Goal: Task Accomplishment & Management: Manage account settings

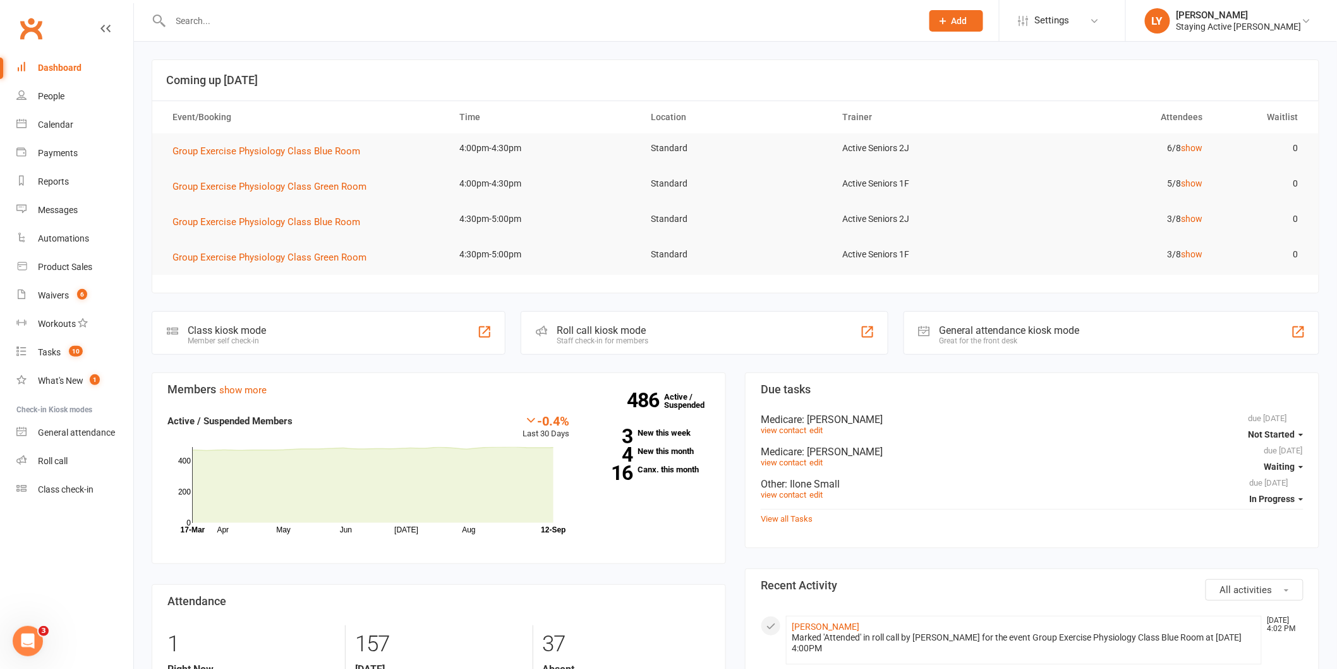
click at [318, 26] on input "text" at bounding box center [540, 21] width 746 height 18
type input "andison"
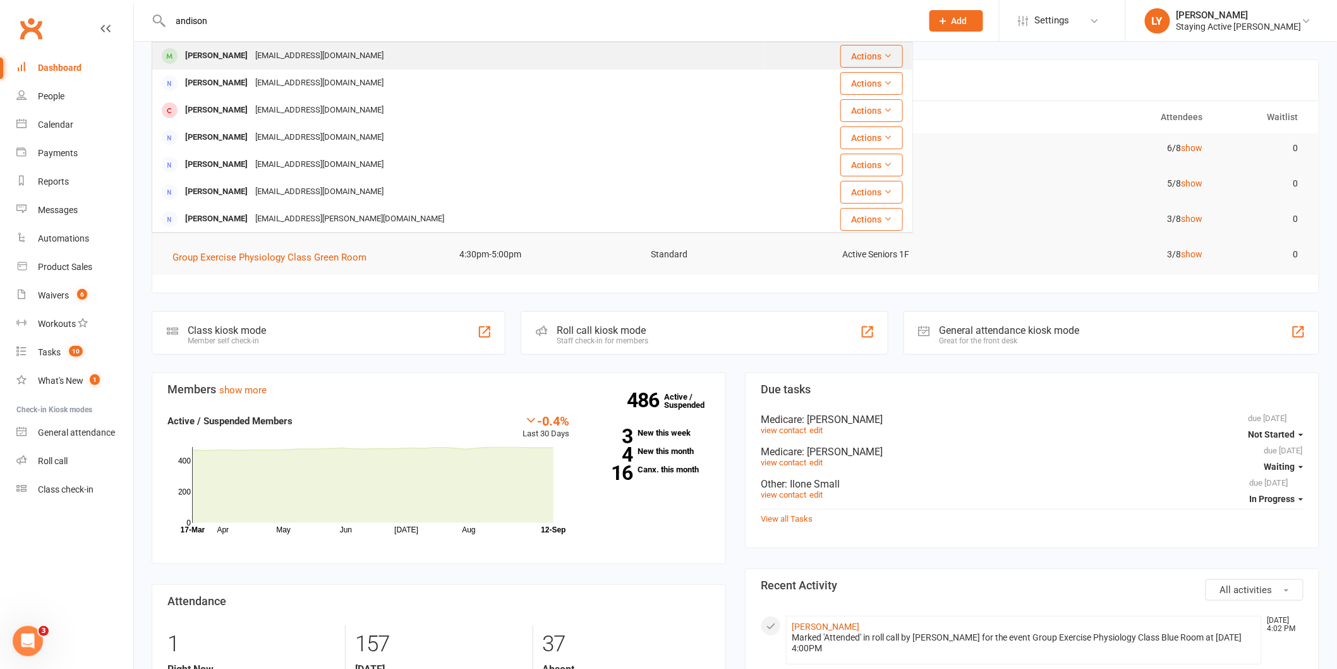
click at [284, 61] on div "[EMAIL_ADDRESS][DOMAIN_NAME]" at bounding box center [320, 56] width 136 height 18
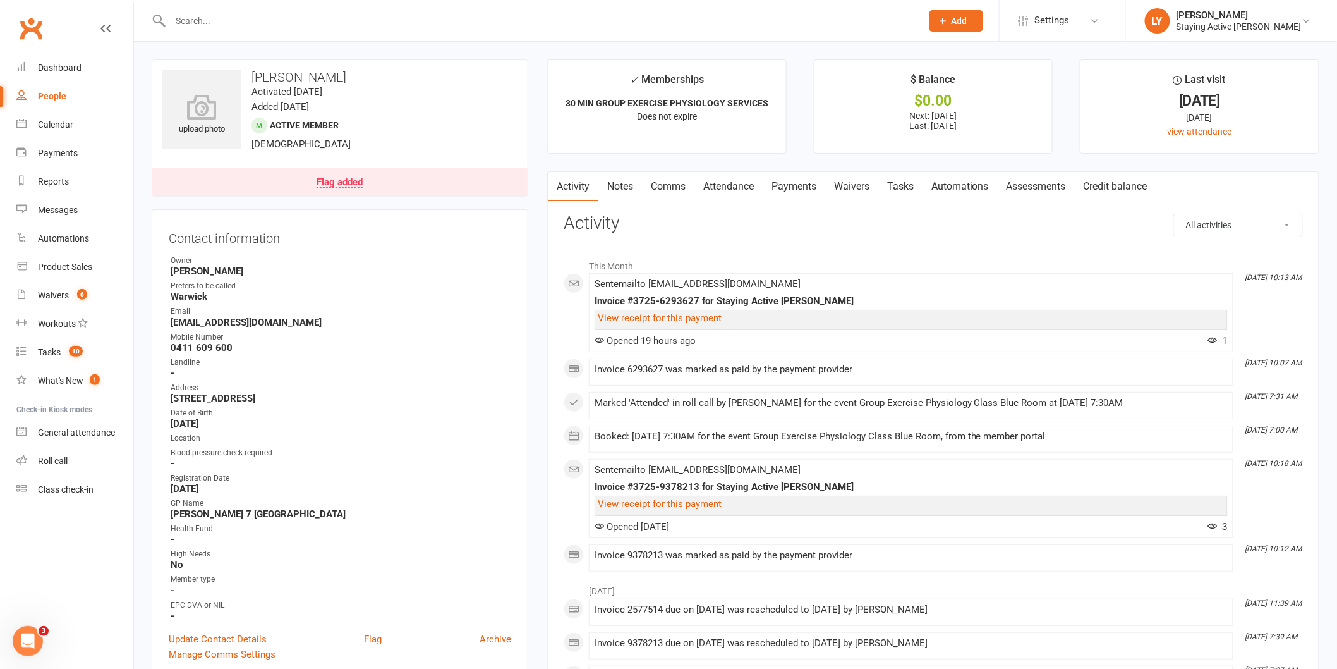
click at [798, 185] on link "Payments" at bounding box center [794, 186] width 63 height 29
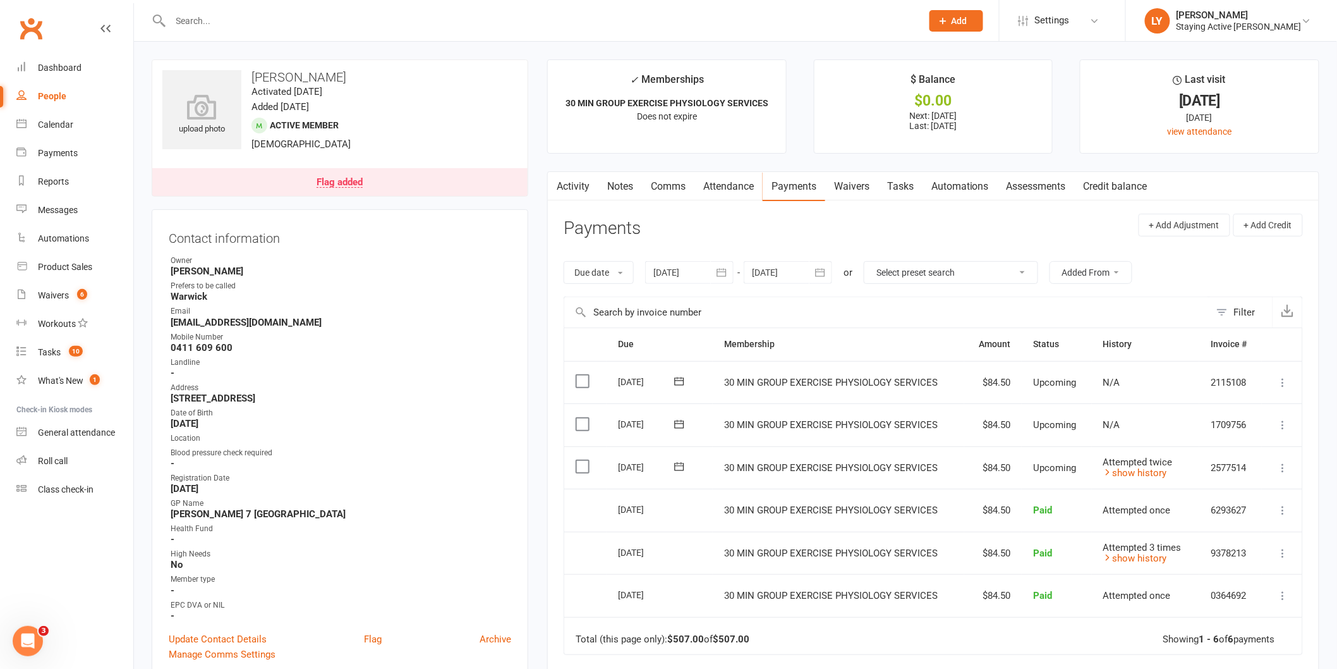
click at [572, 183] on link "Activity" at bounding box center [573, 186] width 51 height 29
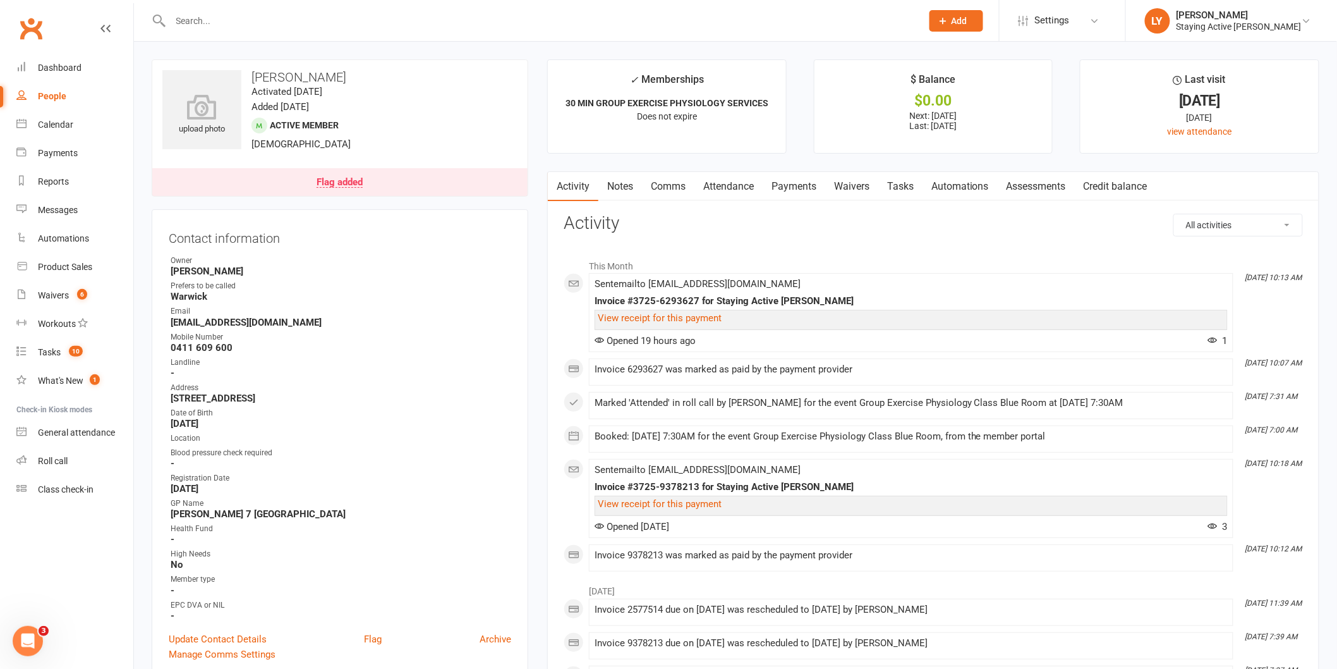
click at [803, 181] on link "Payments" at bounding box center [794, 186] width 63 height 29
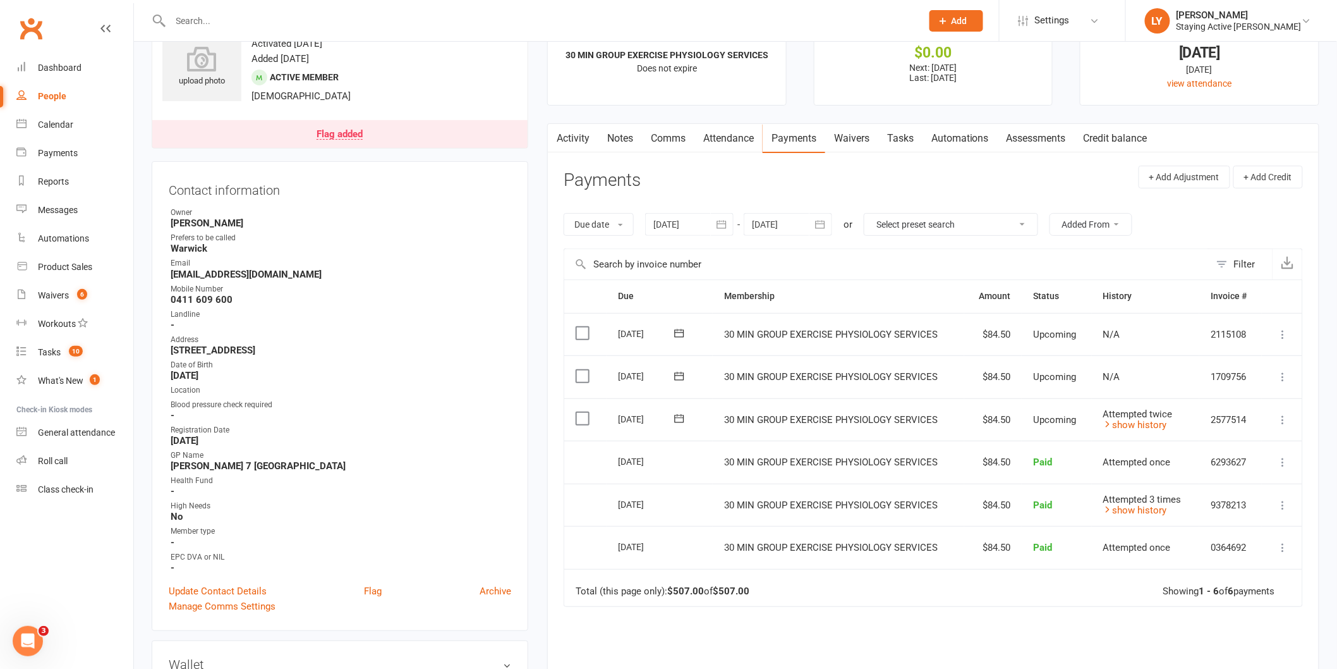
scroll to position [70, 0]
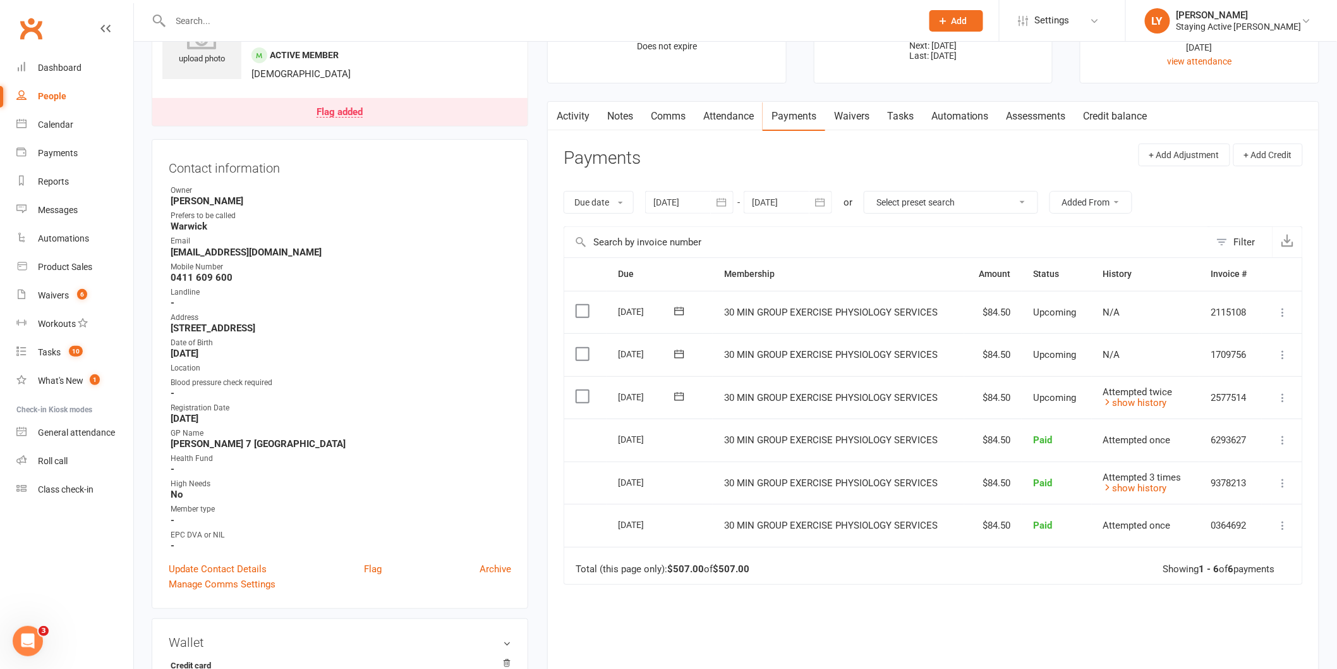
click at [675, 203] on div at bounding box center [689, 202] width 88 height 23
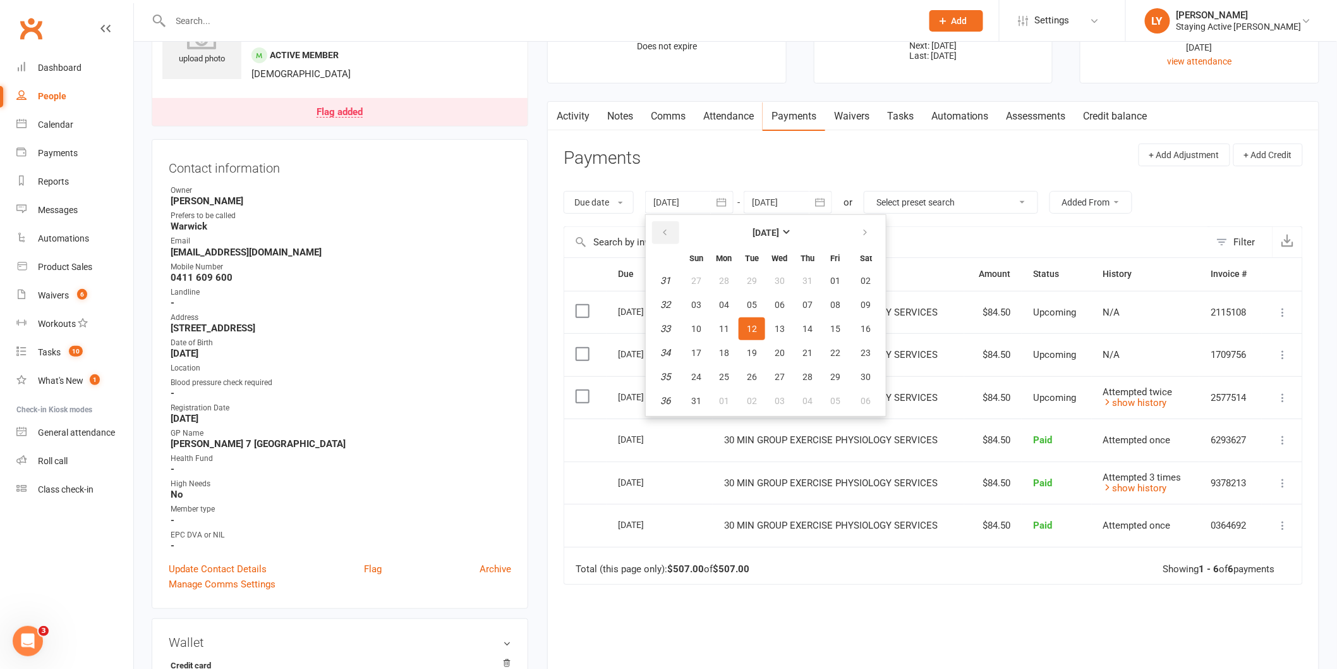
click at [666, 233] on icon "button" at bounding box center [664, 233] width 9 height 10
click at [666, 232] on icon "button" at bounding box center [664, 233] width 9 height 10
click at [804, 276] on span "01" at bounding box center [808, 281] width 10 height 10
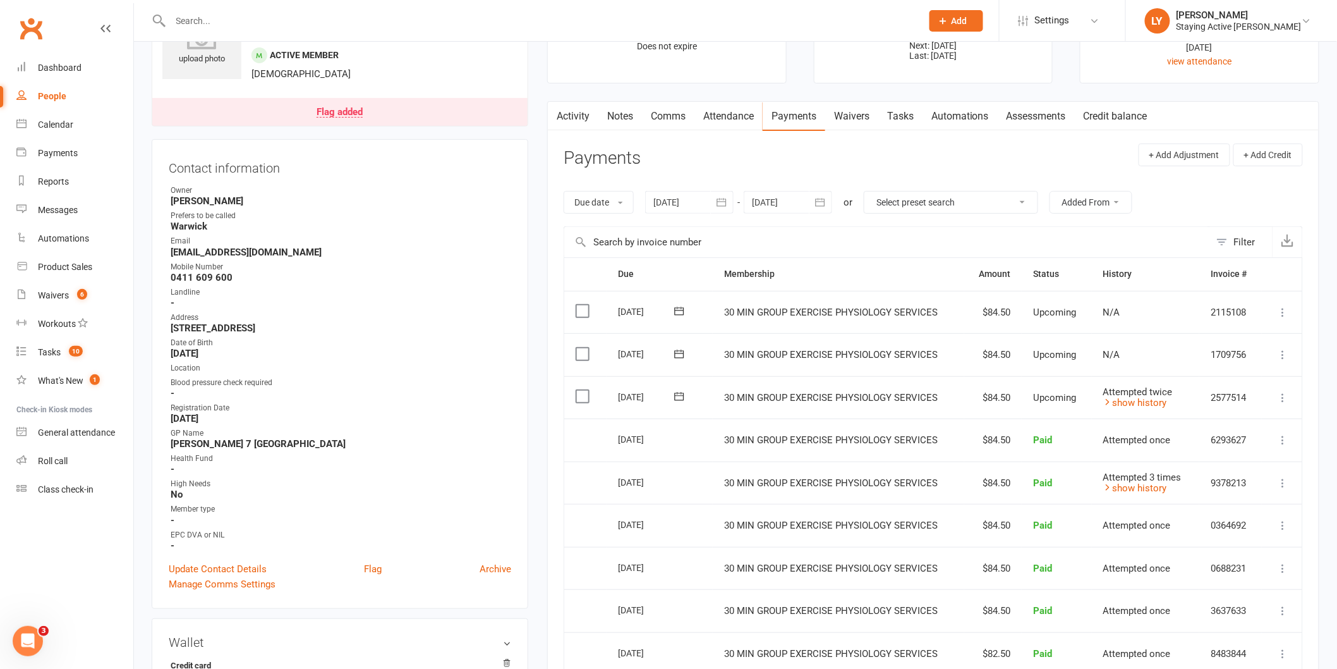
click at [680, 204] on div at bounding box center [689, 202] width 88 height 23
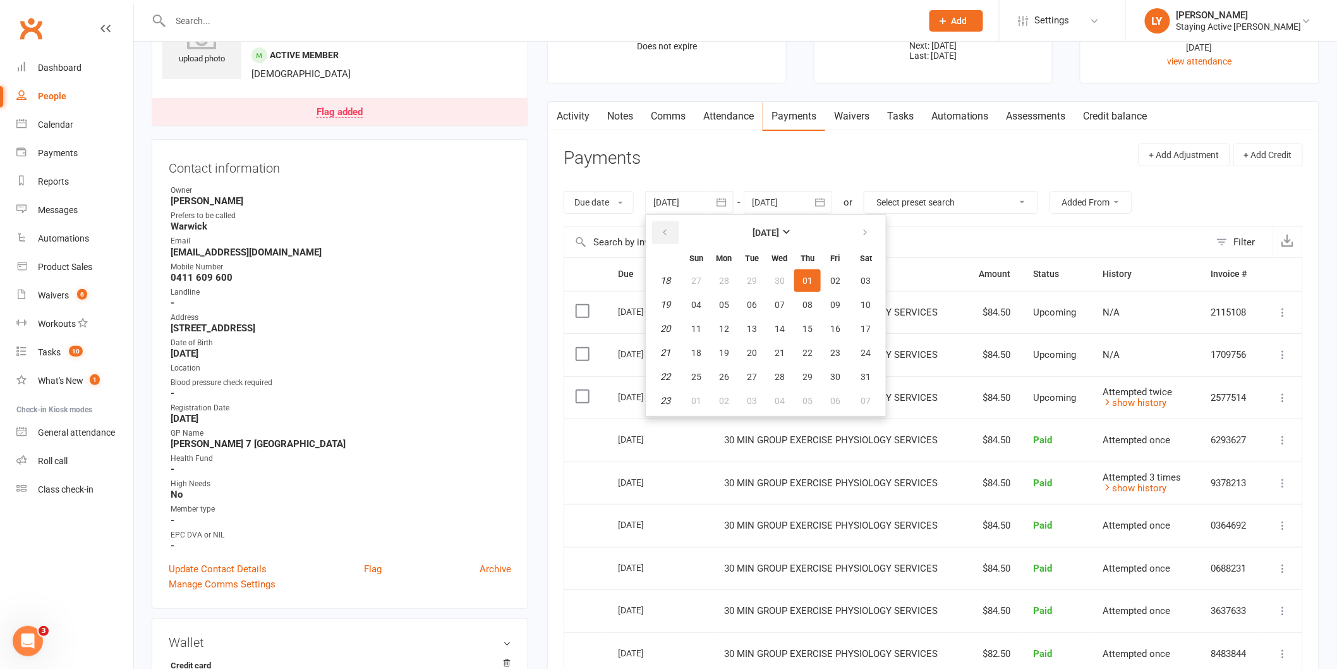
click at [664, 234] on icon "button" at bounding box center [664, 233] width 9 height 10
click at [782, 282] on span "26" at bounding box center [780, 281] width 10 height 10
type input "[DATE]"
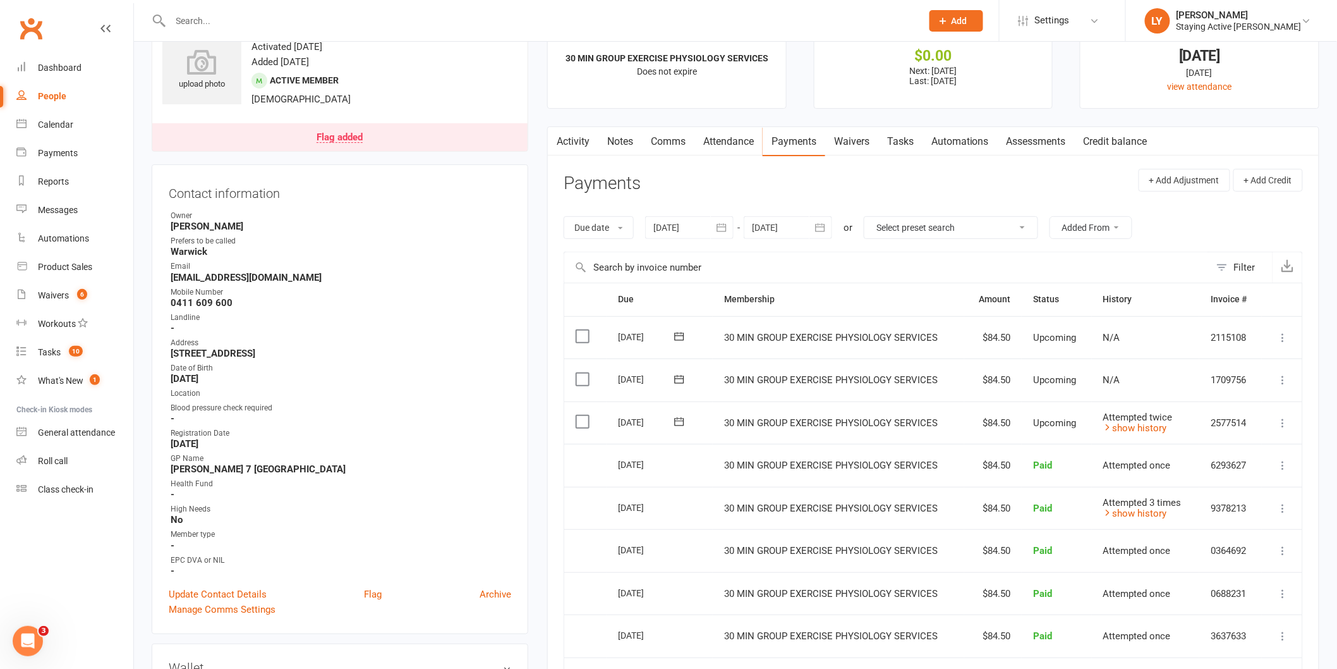
scroll to position [0, 0]
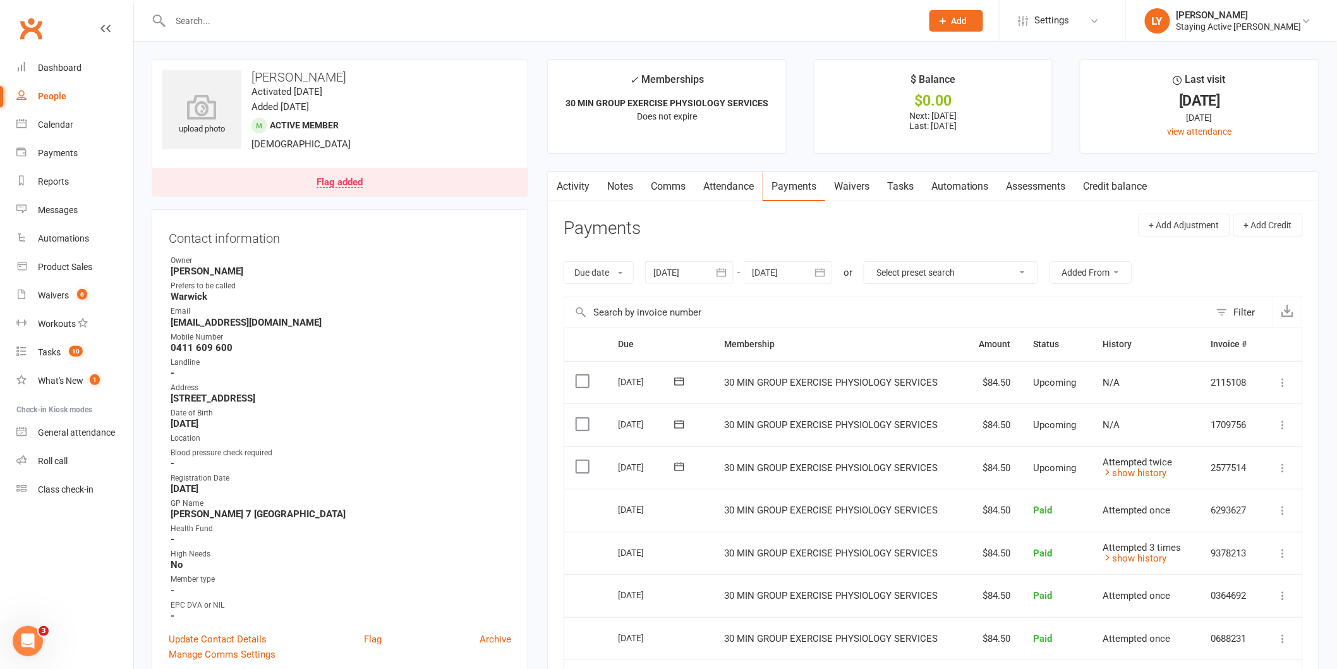
click at [337, 185] on div "Flag added" at bounding box center [340, 183] width 46 height 10
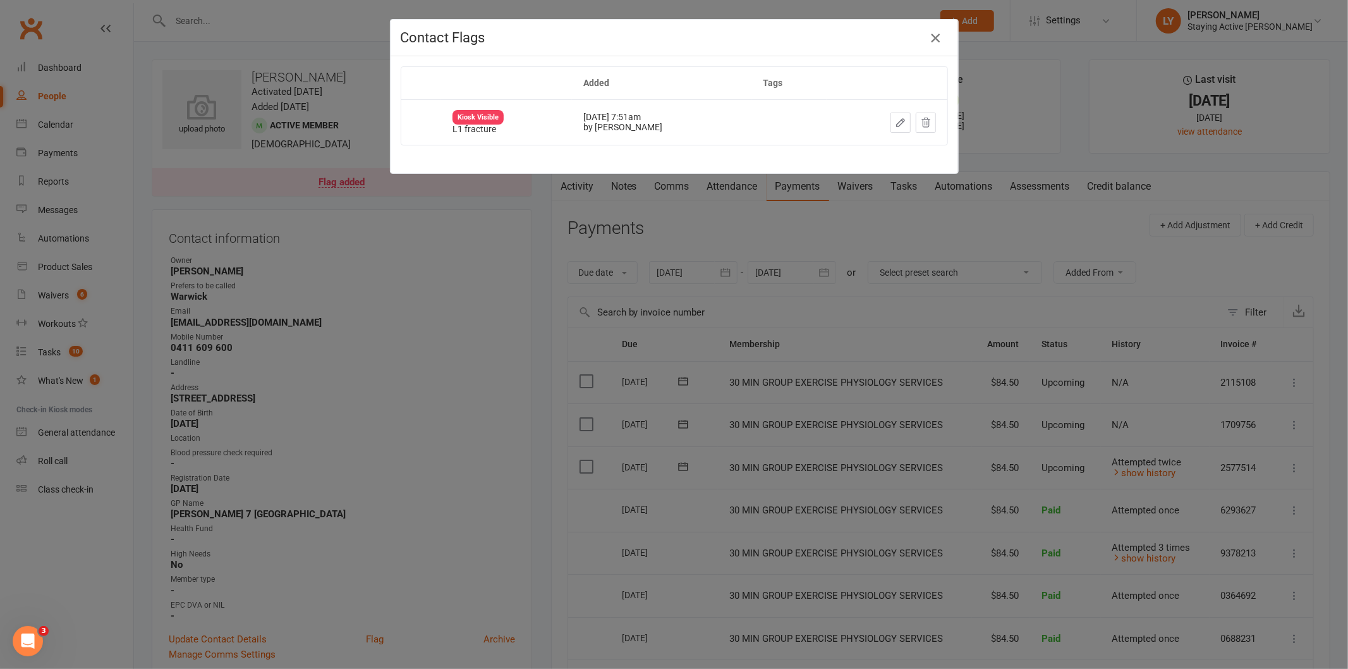
click at [925, 45] on button "button" at bounding box center [935, 38] width 20 height 20
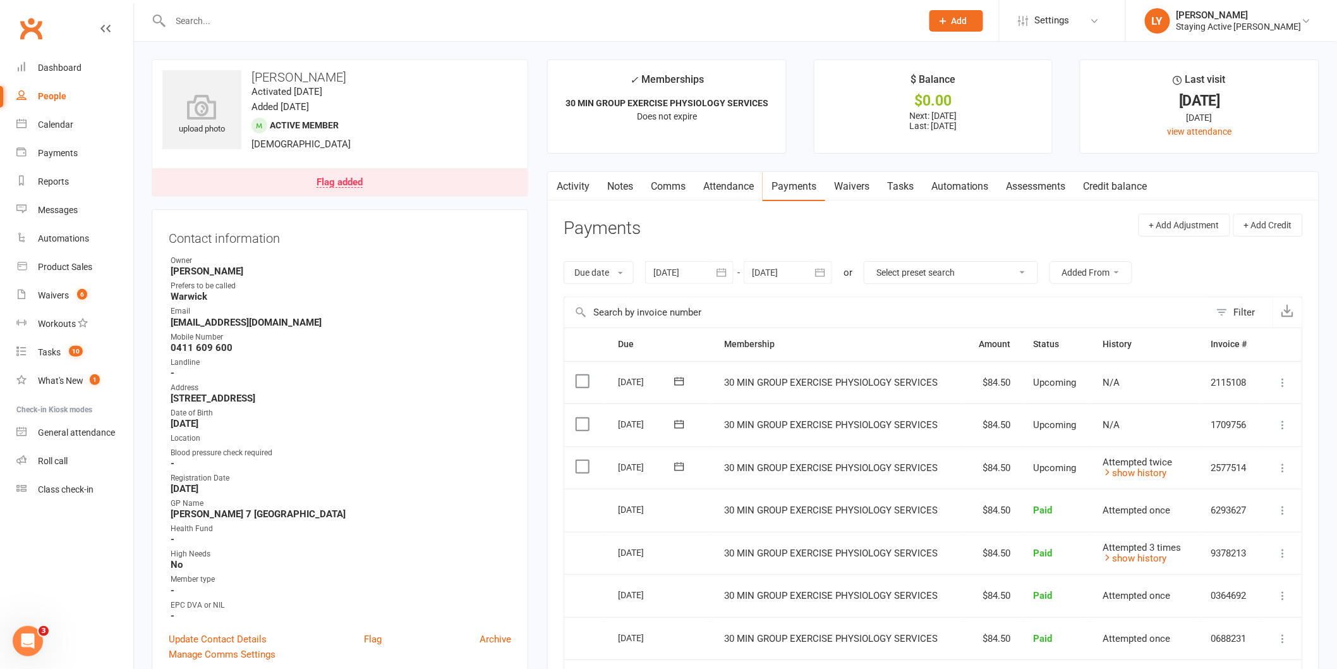
click at [557, 181] on icon "button" at bounding box center [556, 184] width 8 height 13
click at [578, 190] on link "Activity" at bounding box center [573, 186] width 51 height 29
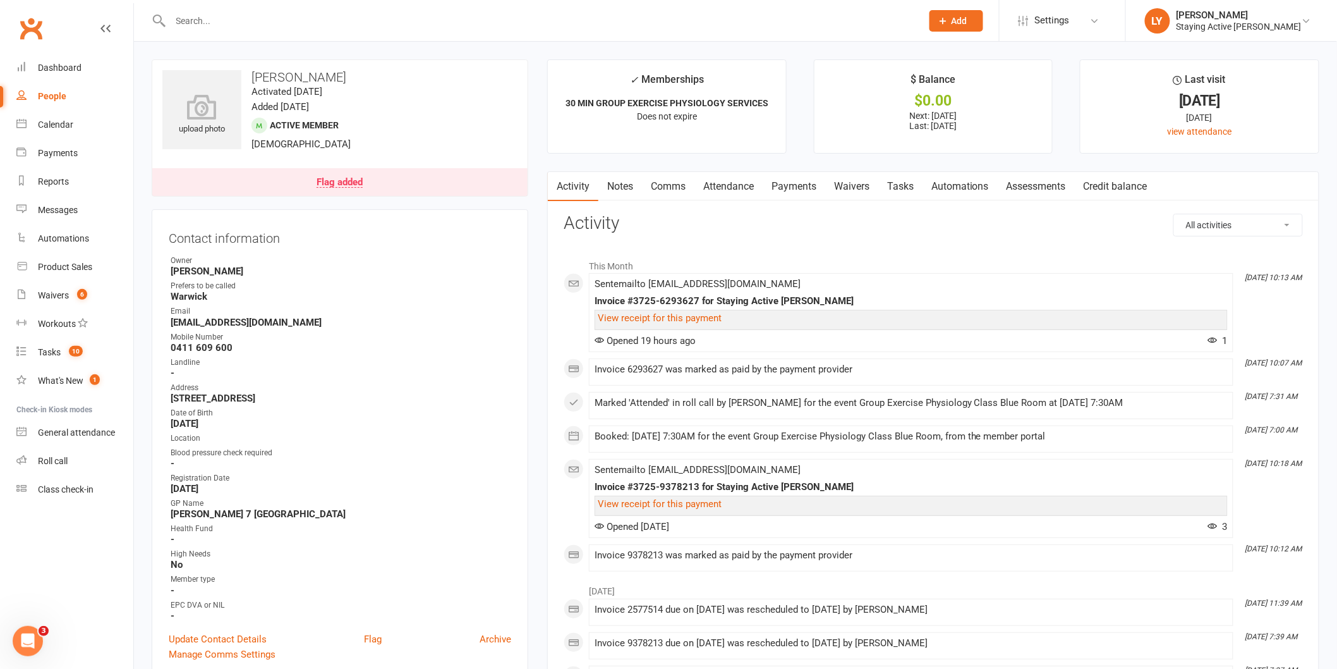
click at [457, 33] on div at bounding box center [533, 20] width 762 height 41
click at [459, 21] on input "text" at bounding box center [540, 21] width 746 height 18
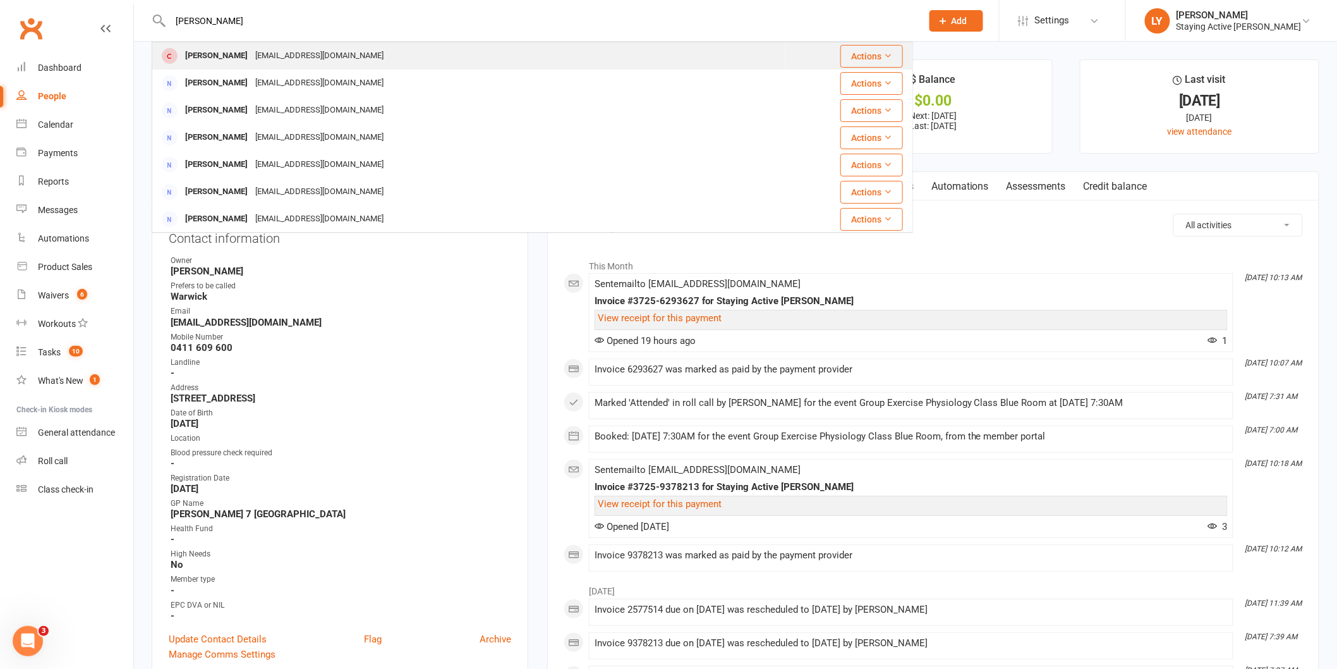
type input "[PERSON_NAME]"
click at [353, 57] on div "[PERSON_NAME] [EMAIL_ADDRESS][DOMAIN_NAME]" at bounding box center [469, 56] width 632 height 26
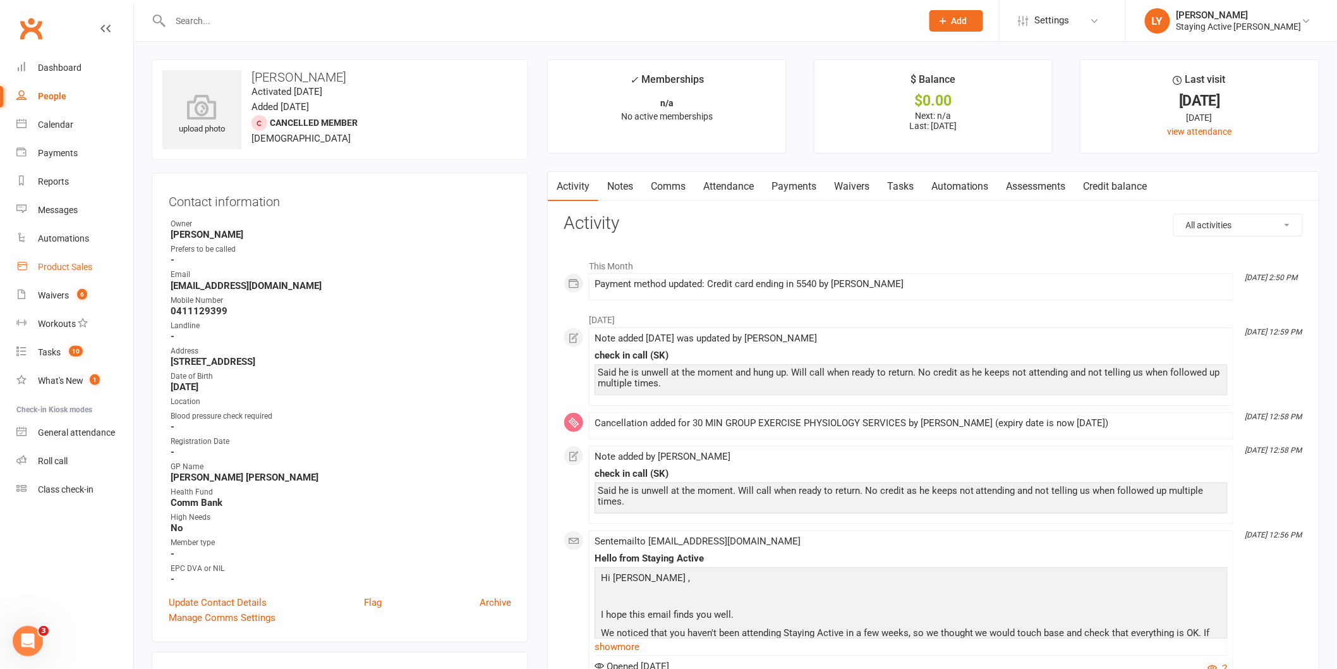
click at [68, 264] on div "Product Sales" at bounding box center [65, 267] width 54 height 10
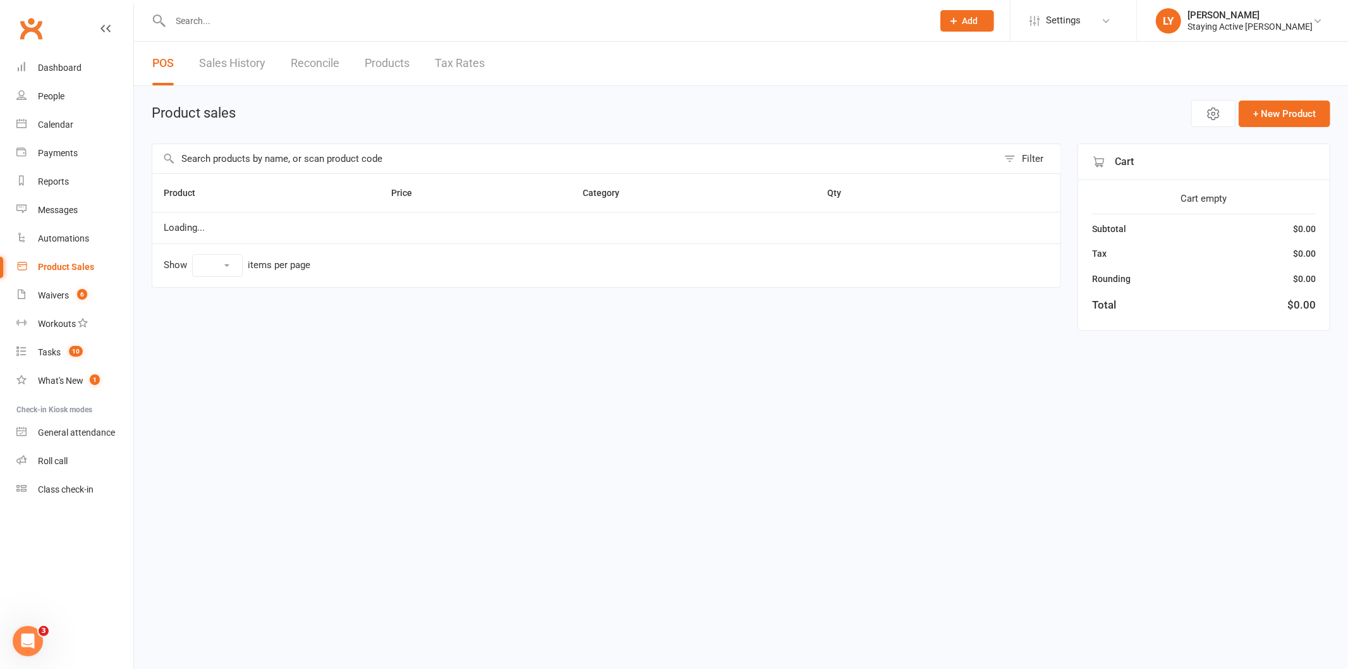
select select "10"
click at [286, 153] on input "text" at bounding box center [575, 158] width 846 height 29
drag, startPoint x: 321, startPoint y: 157, endPoint x: 127, endPoint y: 169, distance: 194.5
click at [127, 169] on ui-view "Prospect Member Non-attending contact Class / event Appointment Task Membership…" at bounding box center [674, 175] width 1348 height 345
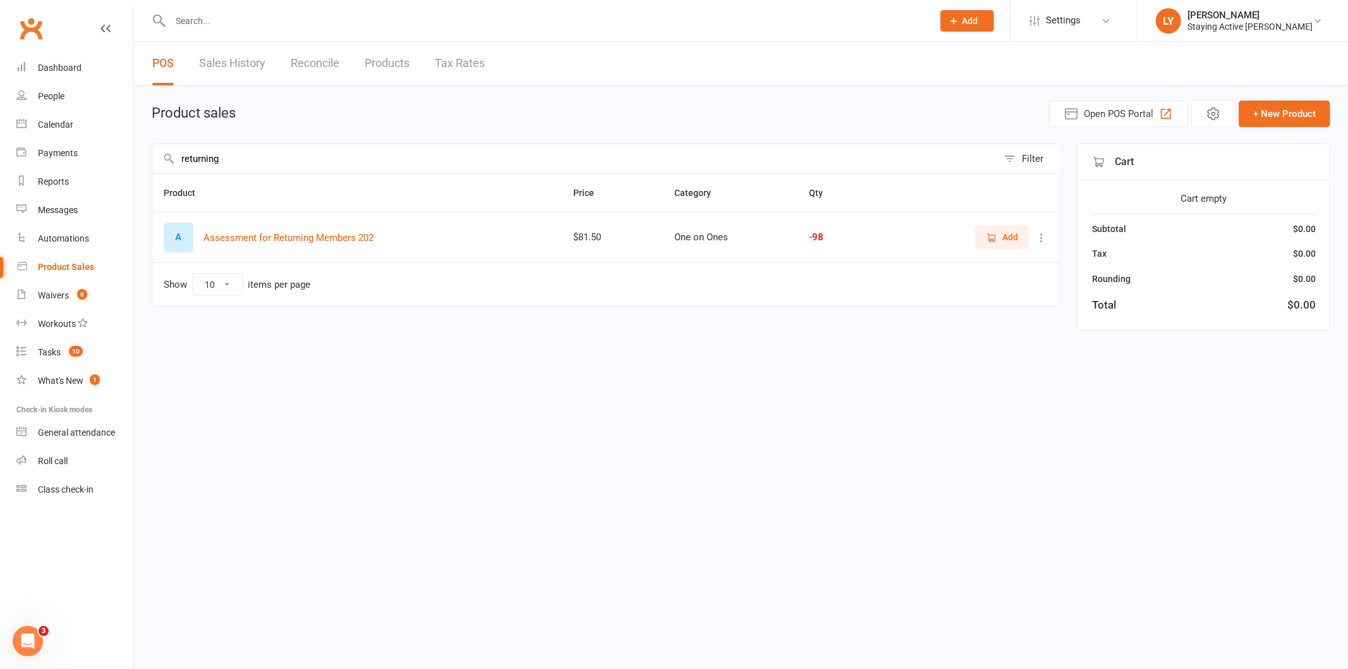
type input "returning"
click at [1013, 234] on span "Add" at bounding box center [1010, 237] width 16 height 14
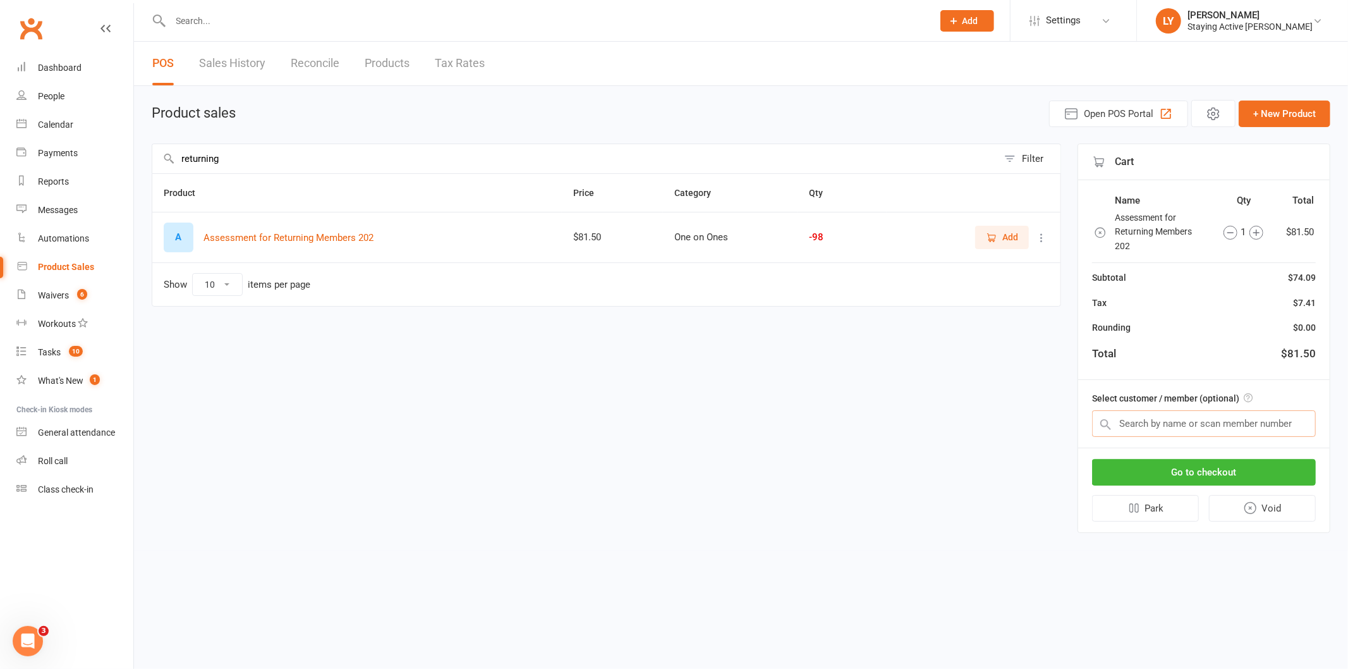
click at [1196, 415] on input "text" at bounding box center [1204, 423] width 224 height 27
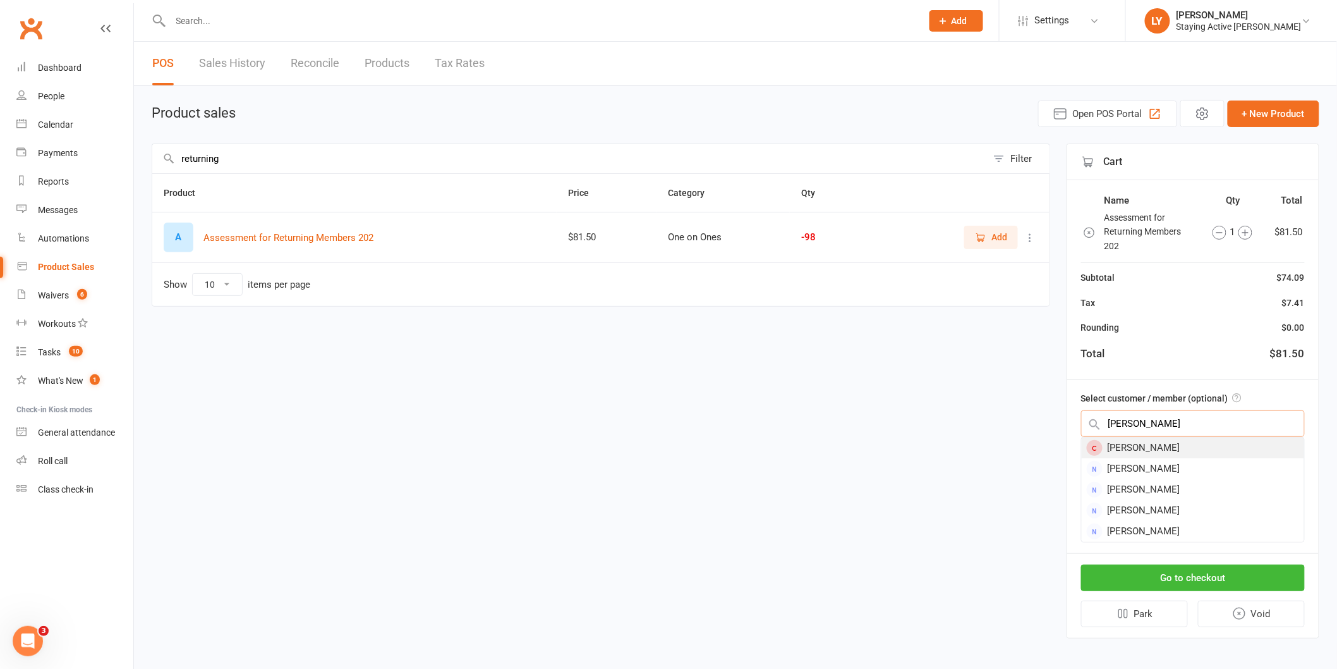
type input "[PERSON_NAME]"
click at [1174, 445] on div "[PERSON_NAME]" at bounding box center [1193, 447] width 222 height 21
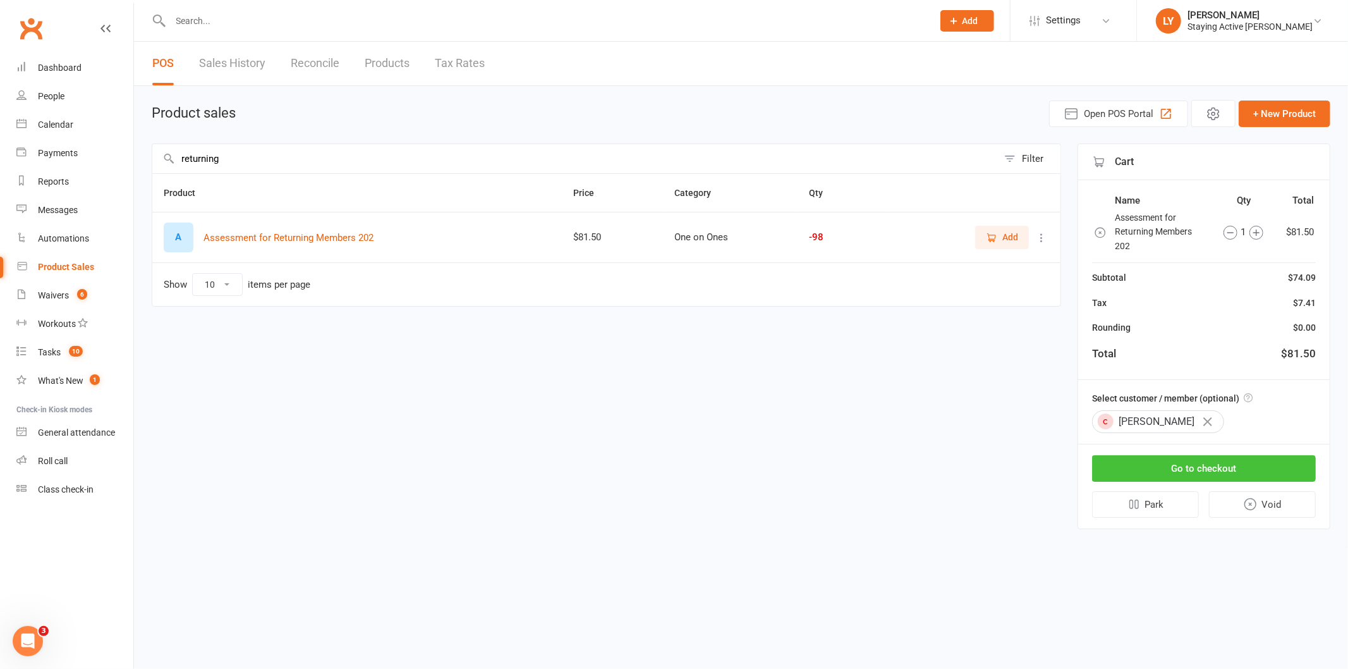
click at [1209, 464] on button "Go to checkout" at bounding box center [1204, 468] width 224 height 27
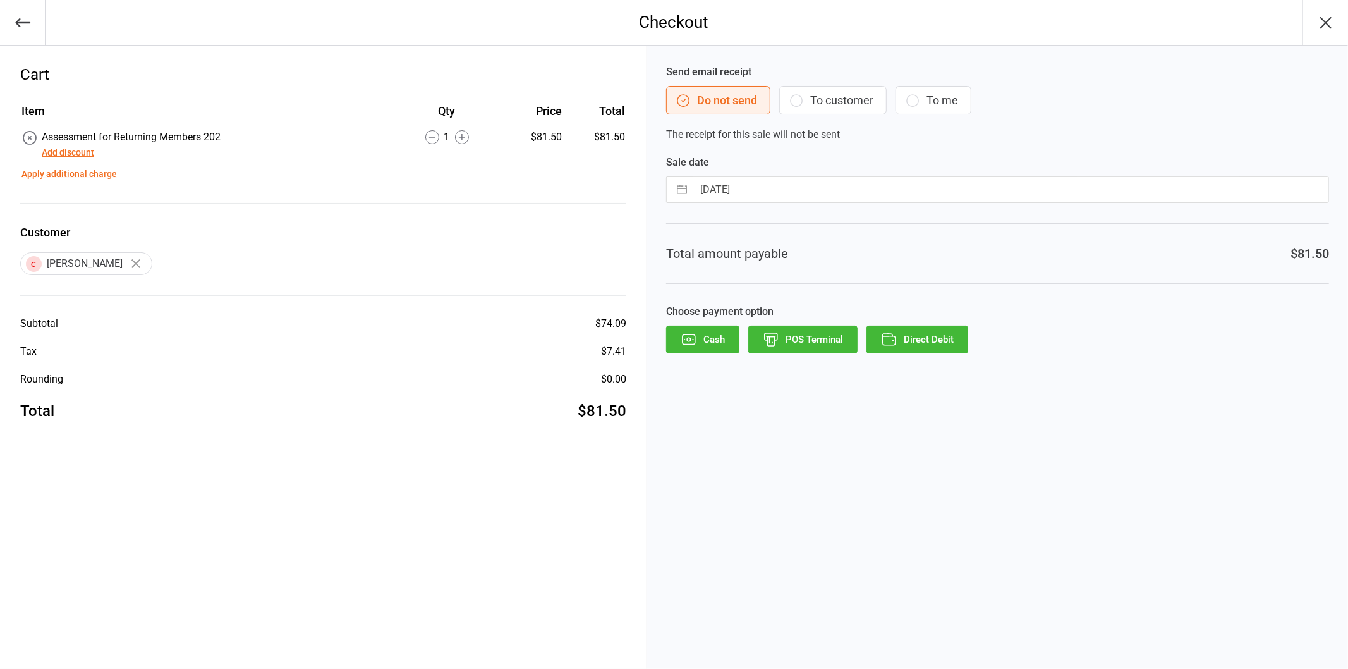
click at [923, 345] on button "Direct Debit" at bounding box center [918, 340] width 102 height 28
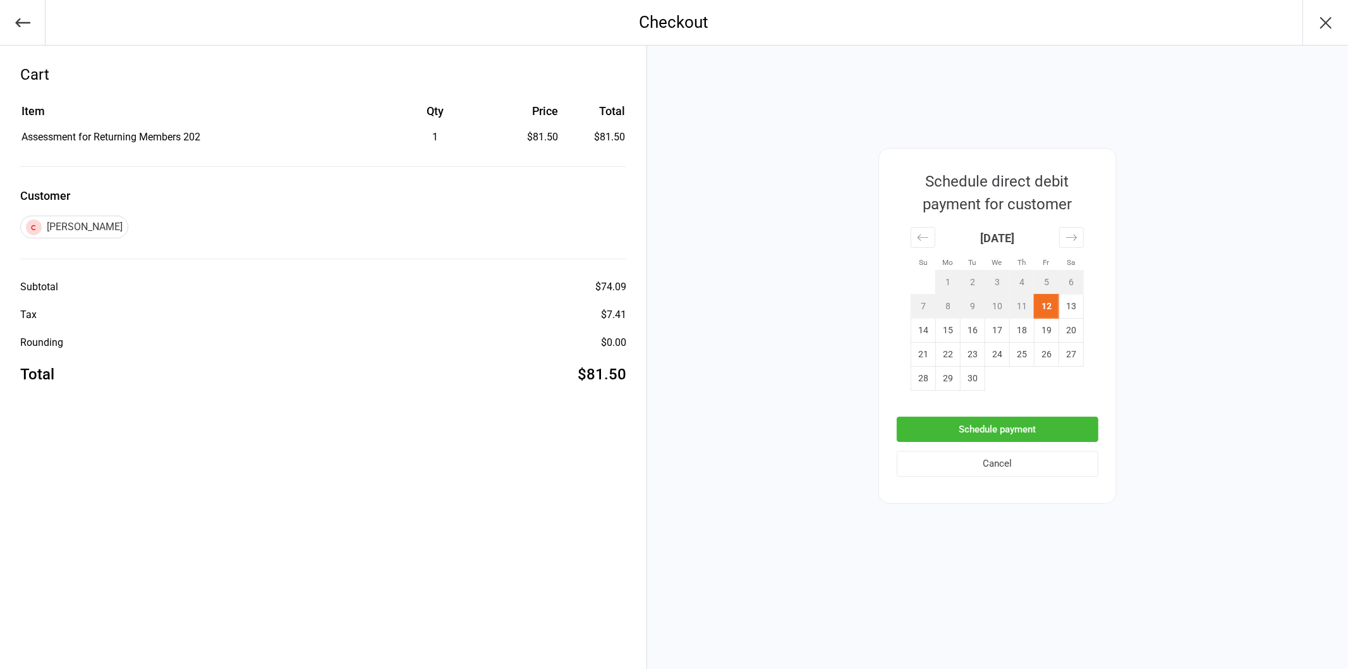
click at [1009, 426] on button "Schedule payment" at bounding box center [998, 430] width 202 height 26
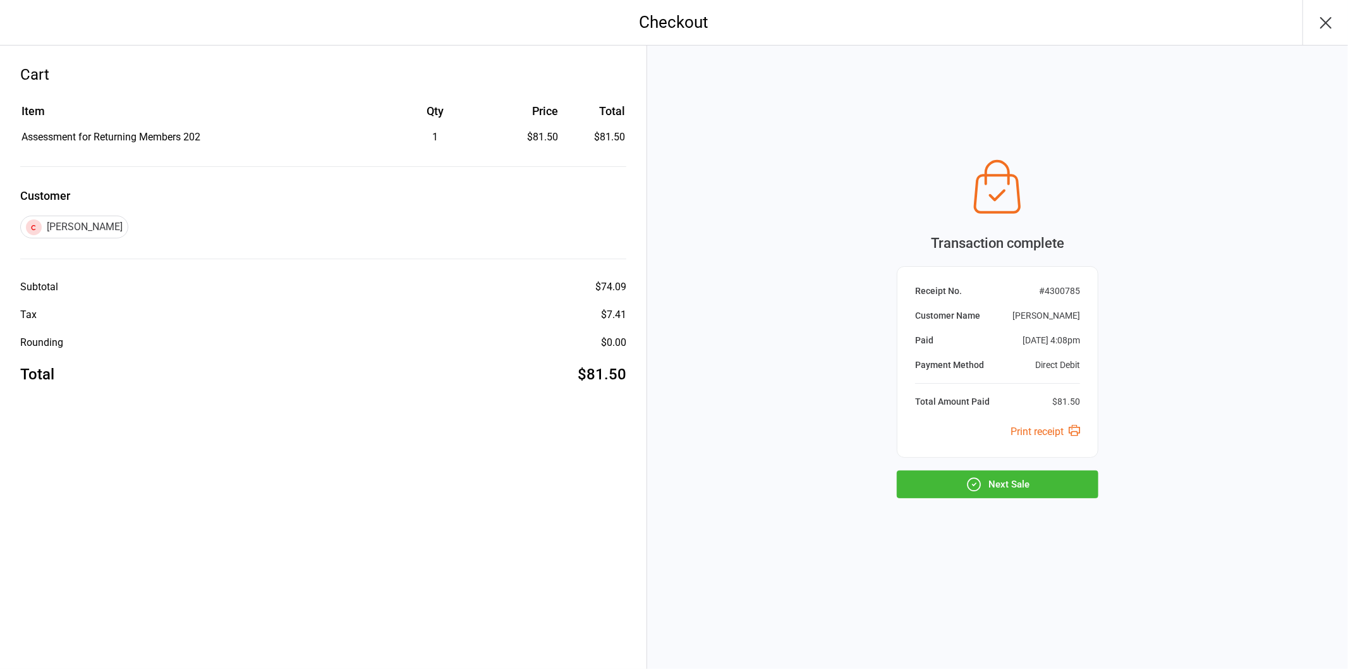
click at [1040, 485] on button "Next Sale" at bounding box center [998, 484] width 202 height 28
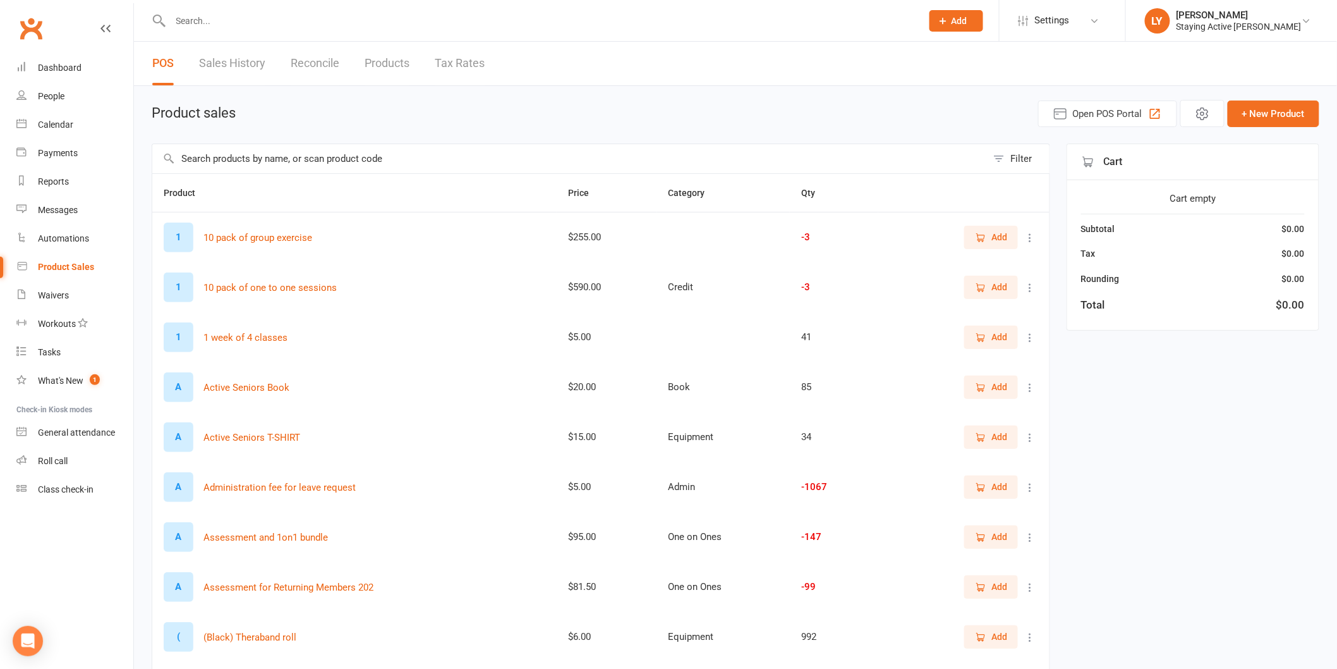
click at [204, 27] on input "text" at bounding box center [540, 21] width 746 height 18
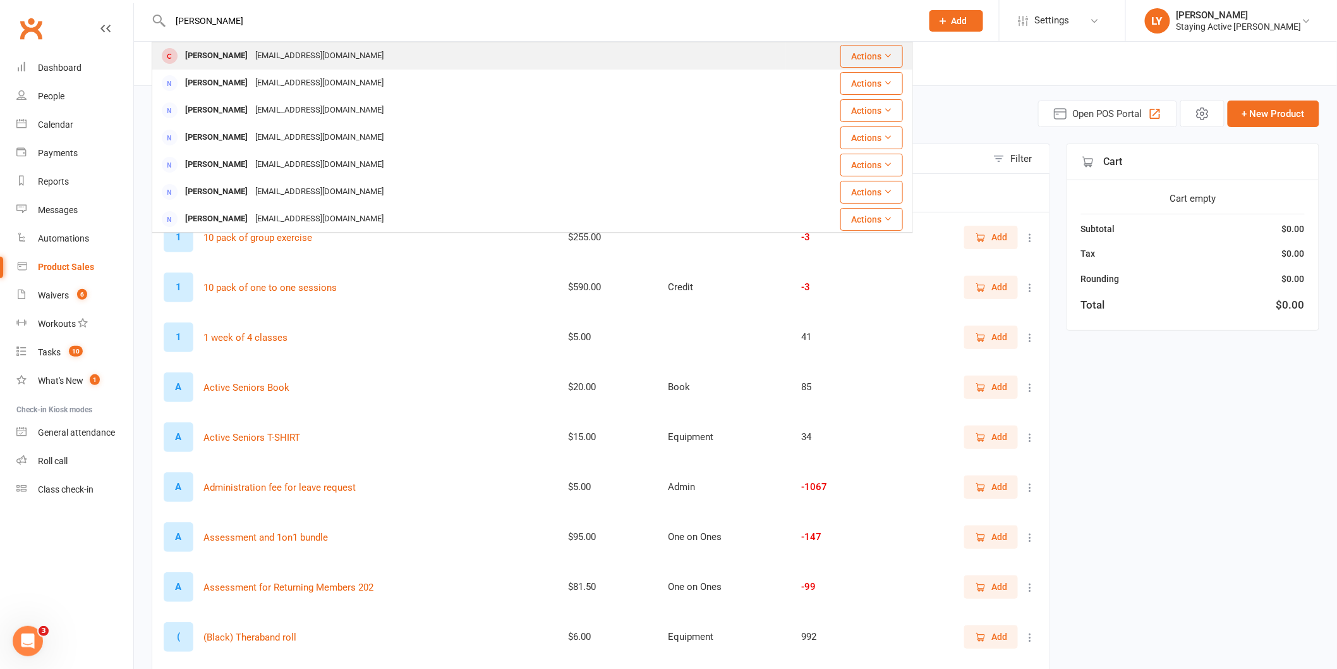
type input "weaver russell"
click at [238, 59] on div "[PERSON_NAME]" at bounding box center [216, 56] width 70 height 18
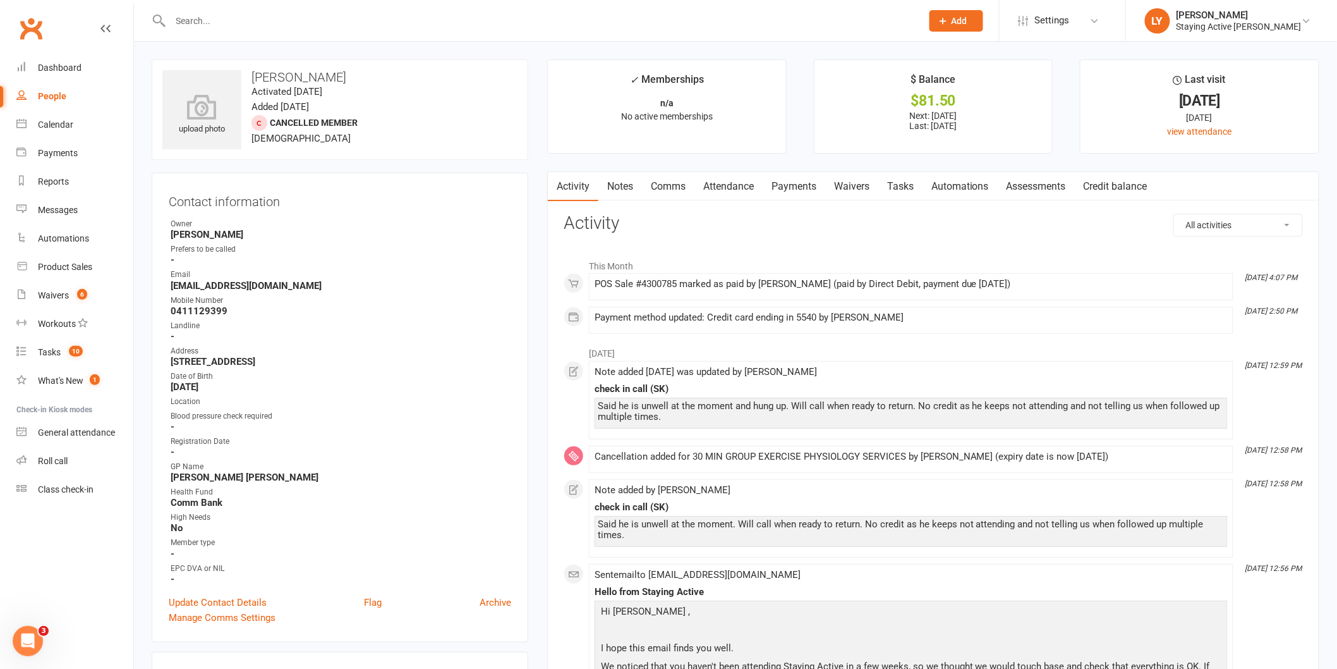
click at [1054, 185] on link "Assessments" at bounding box center [1036, 186] width 77 height 29
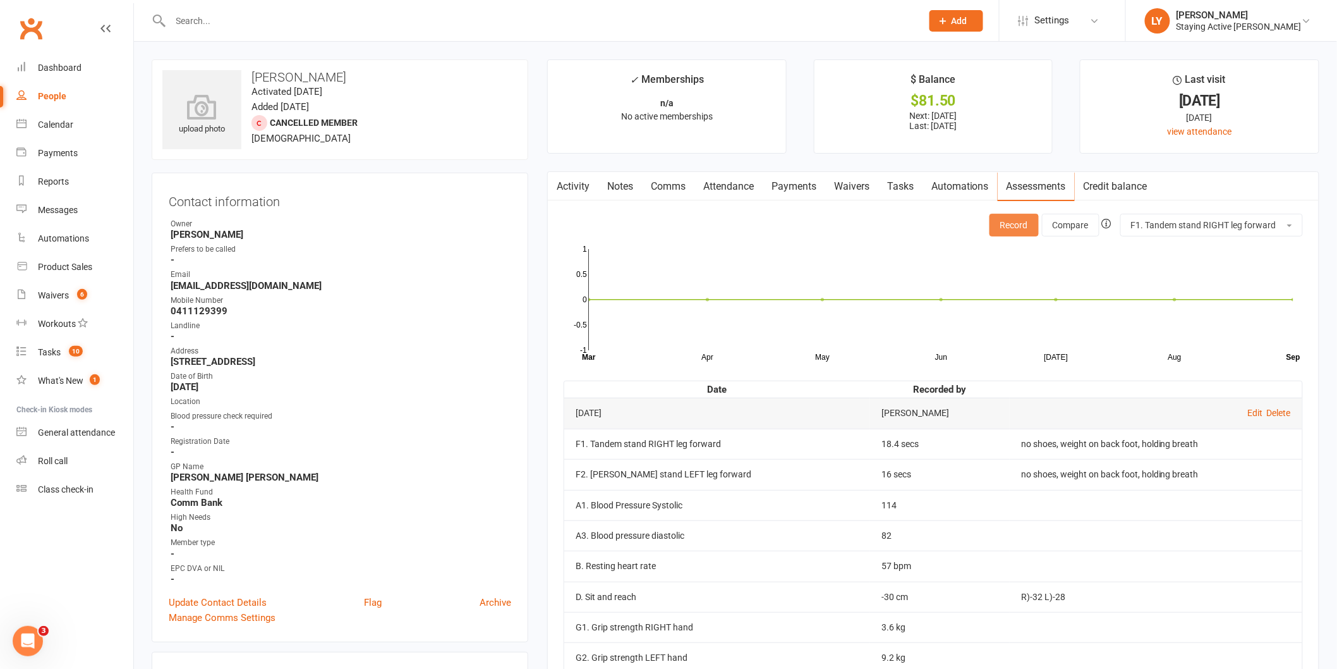
click at [1016, 220] on button "Record" at bounding box center [1014, 225] width 49 height 23
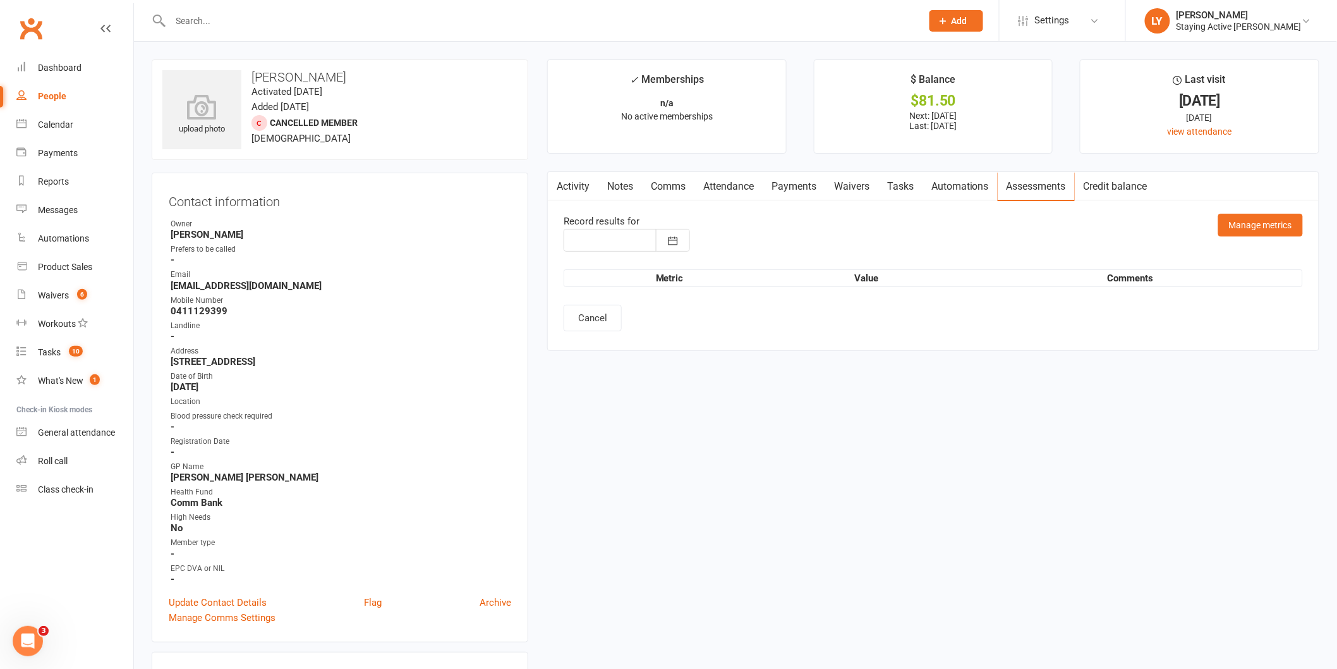
type input "12 Sep 2025"
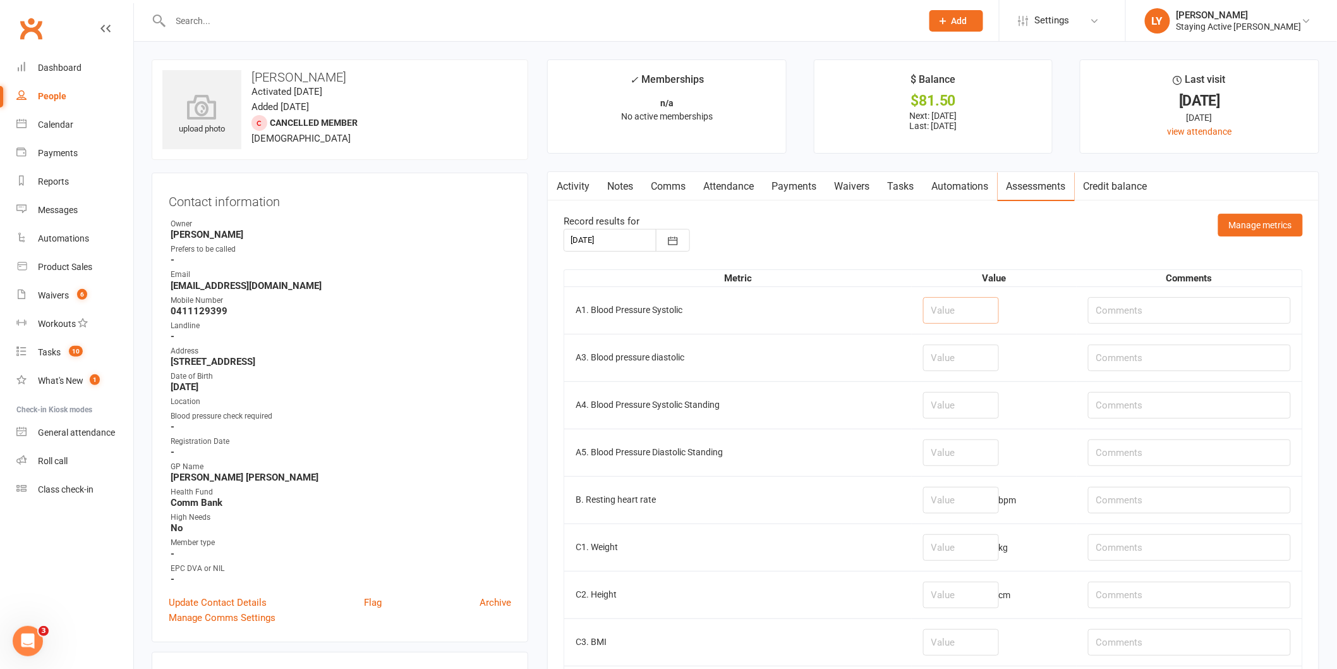
click at [948, 310] on input "number" at bounding box center [961, 310] width 76 height 27
type input "128"
type input "79"
type input "90"
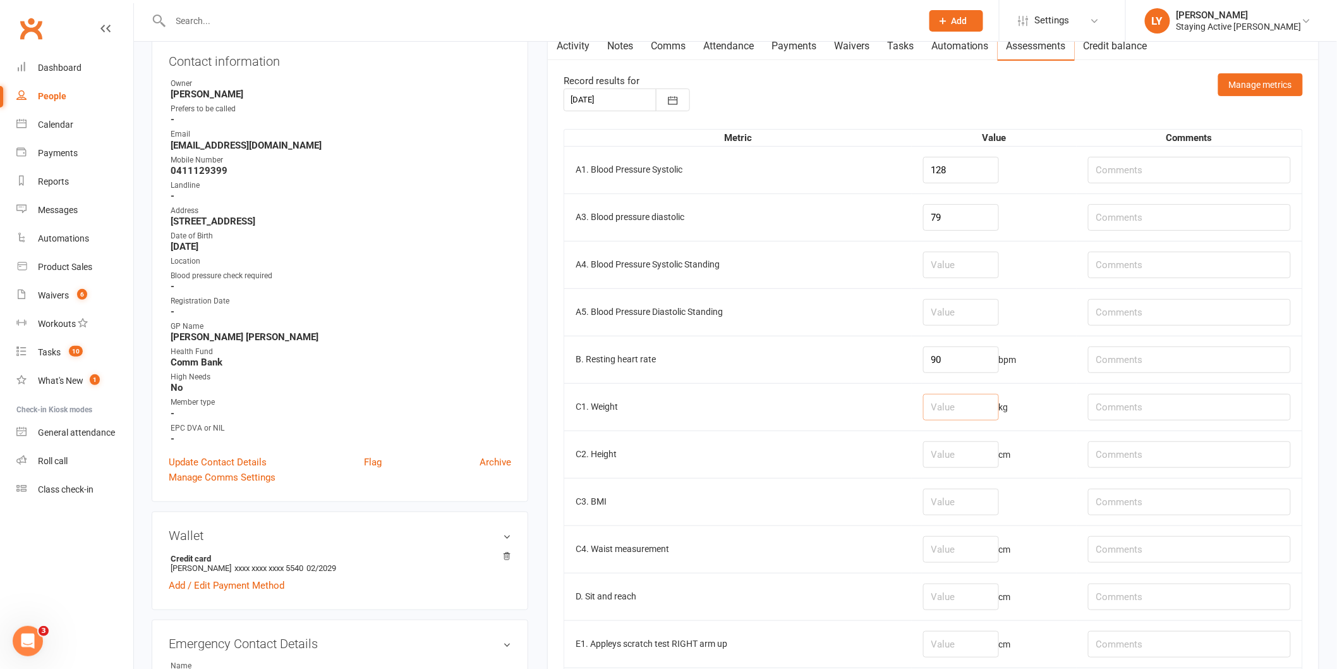
scroll to position [210, 0]
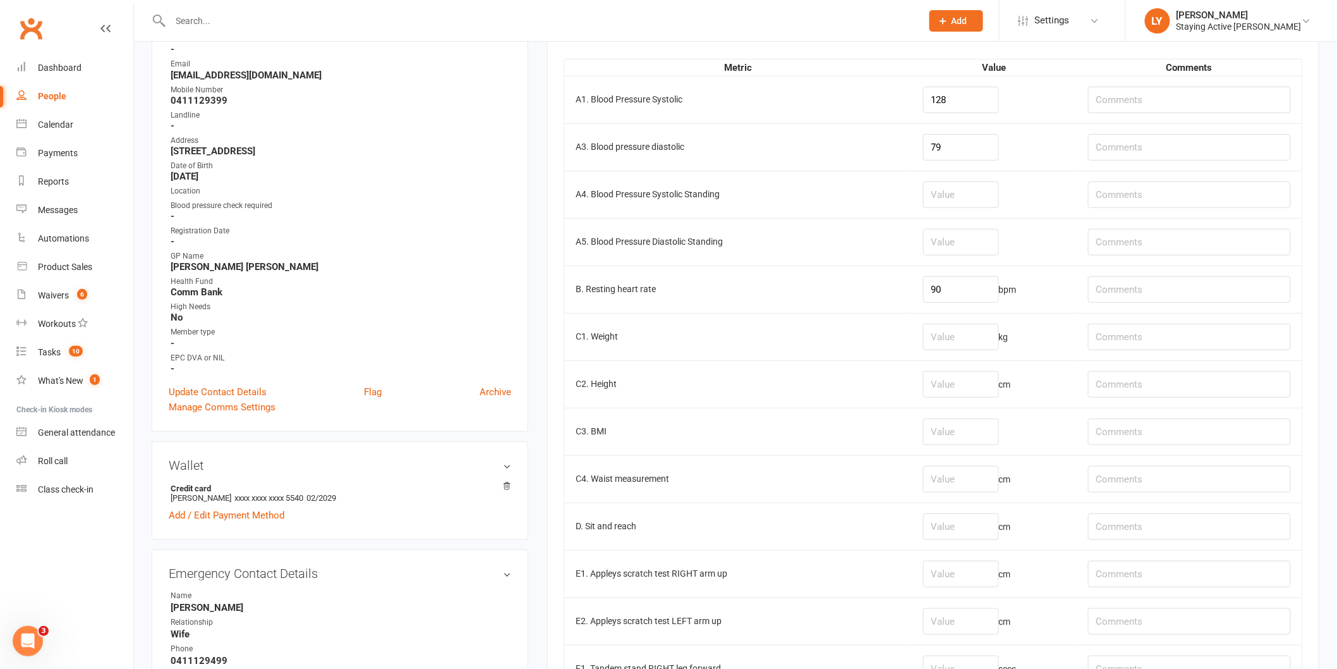
drag, startPoint x: 561, startPoint y: 368, endPoint x: 574, endPoint y: 362, distance: 14.1
click at [923, 334] on input "number" at bounding box center [961, 337] width 76 height 27
type input "87.45"
type input "4/9/25 cardiac rehab"
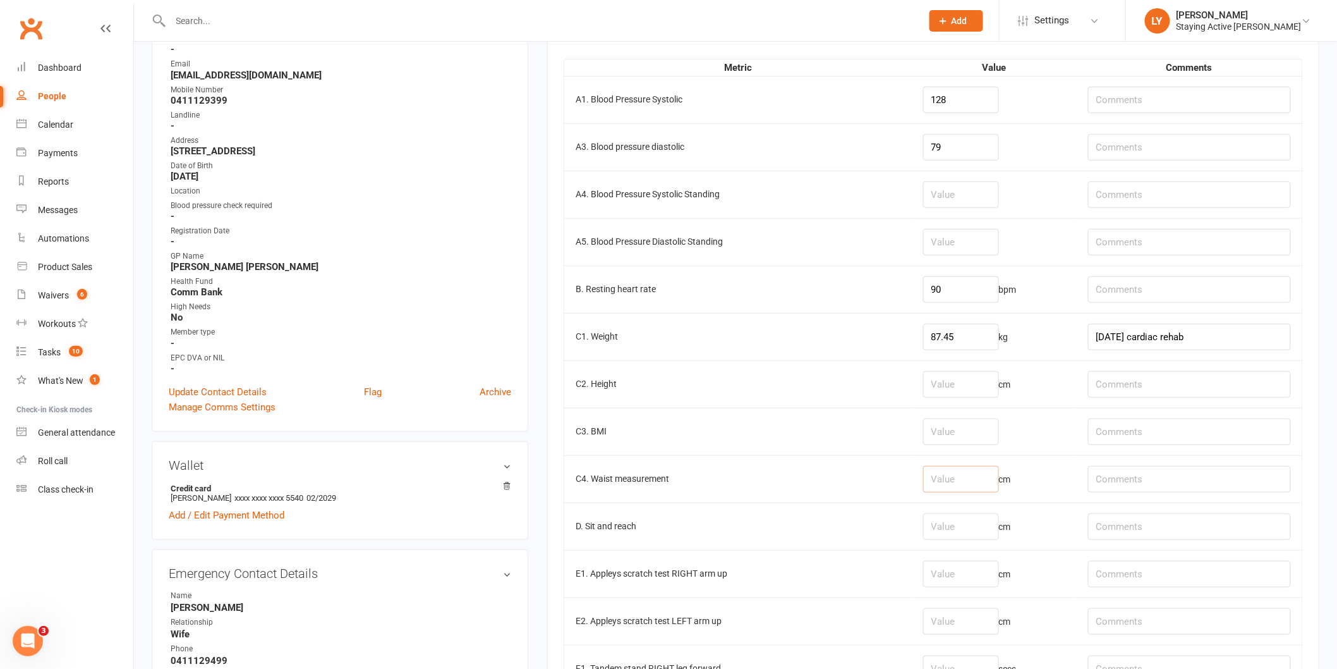
click at [934, 479] on input "number" at bounding box center [961, 479] width 76 height 27
type input "104"
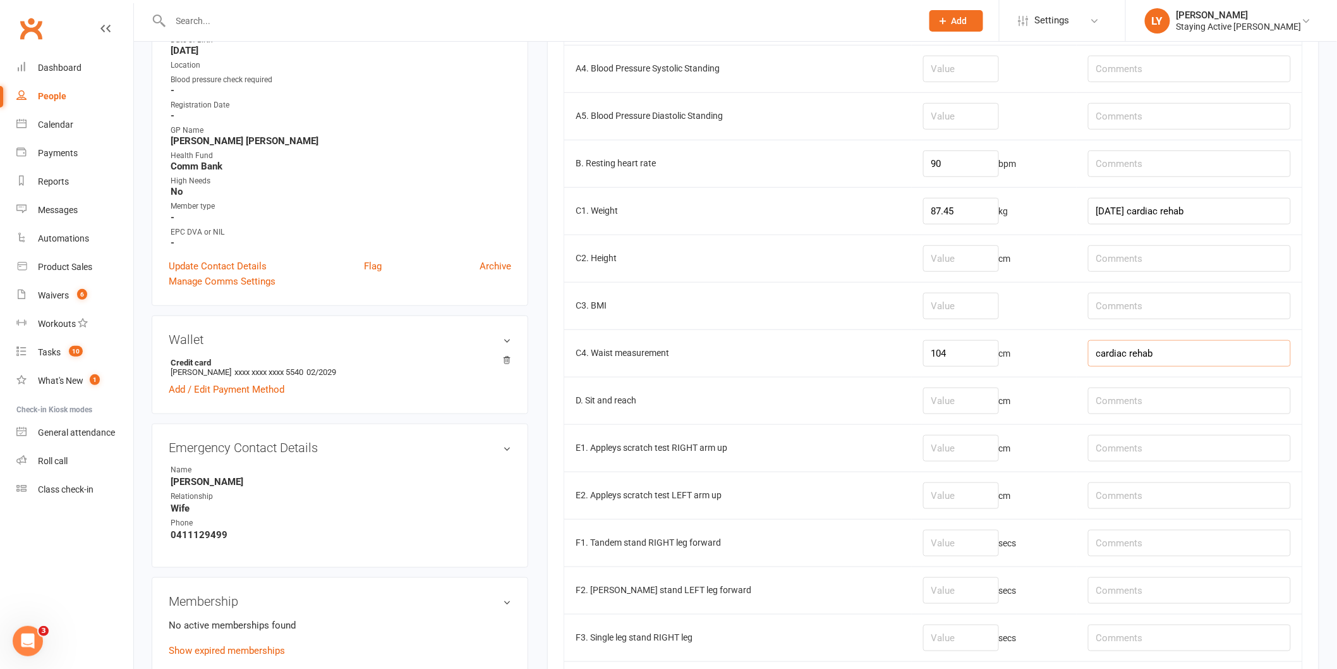
scroll to position [351, 0]
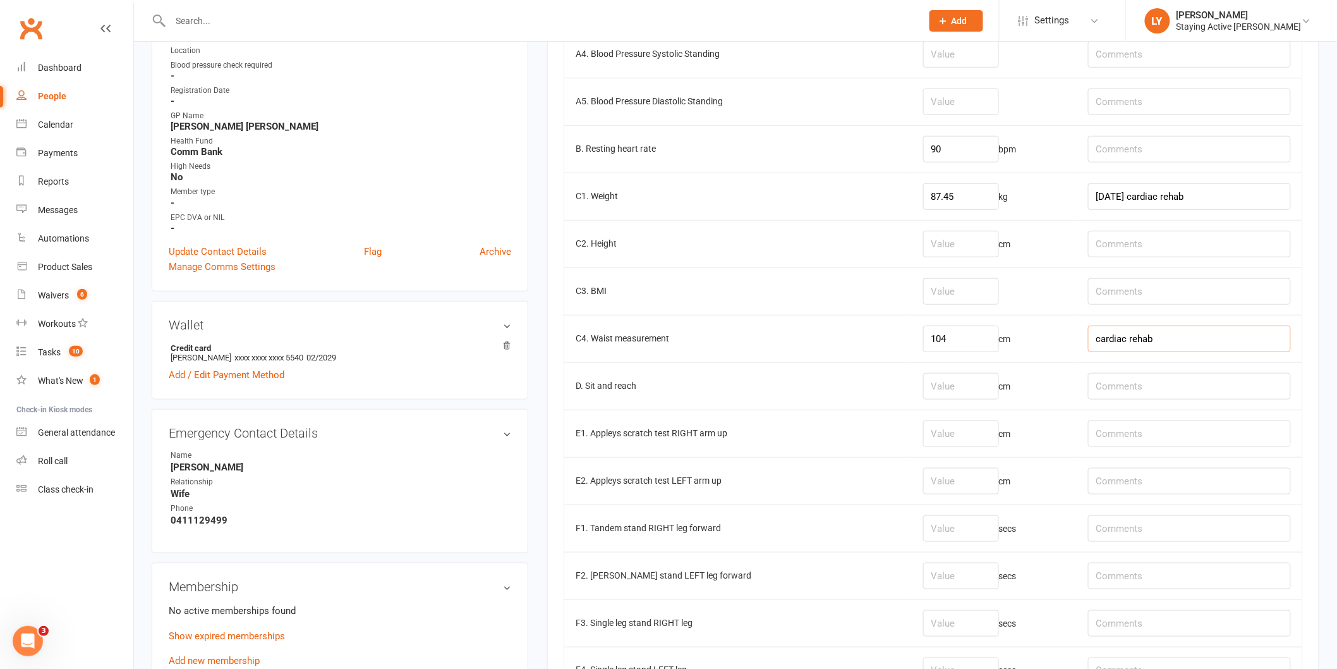
type input "cardiac rehab"
click at [946, 388] on input "number" at bounding box center [961, 386] width 76 height 27
click at [946, 386] on input "number" at bounding box center [961, 386] width 76 height 27
type input "-39"
type input "R)-42 L)-36"
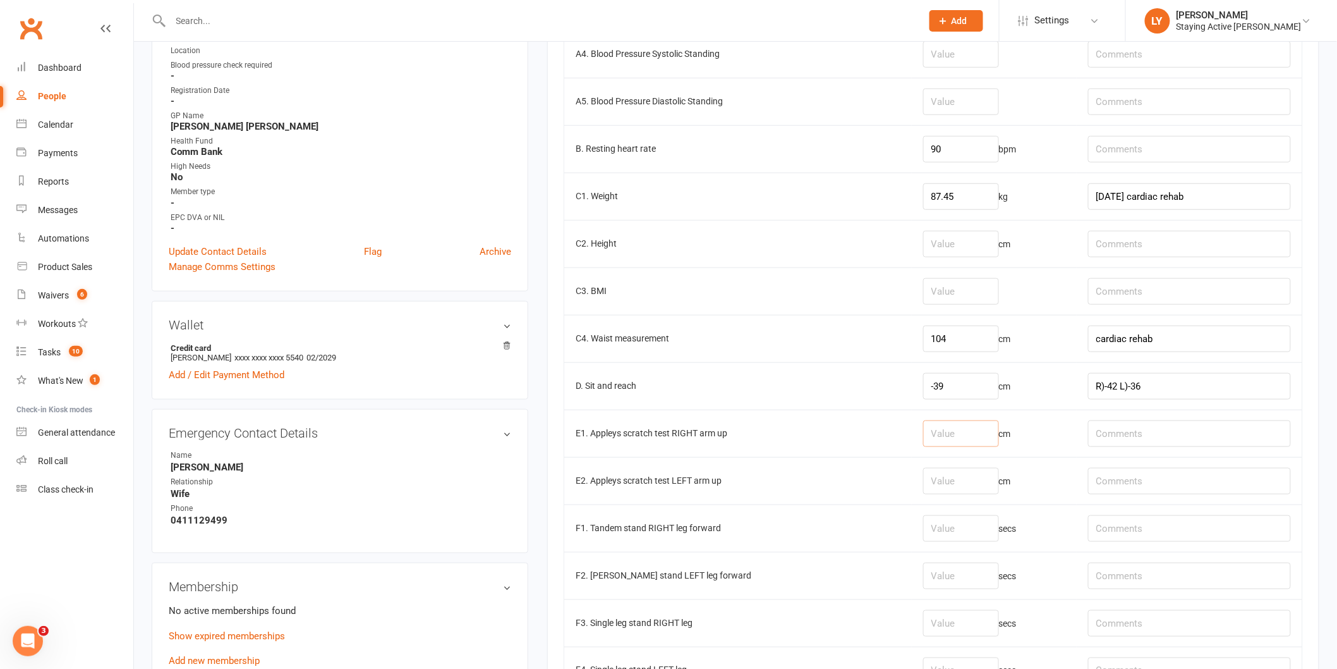
click at [940, 432] on input "number" at bounding box center [961, 433] width 76 height 27
type input "-36"
type input "-53"
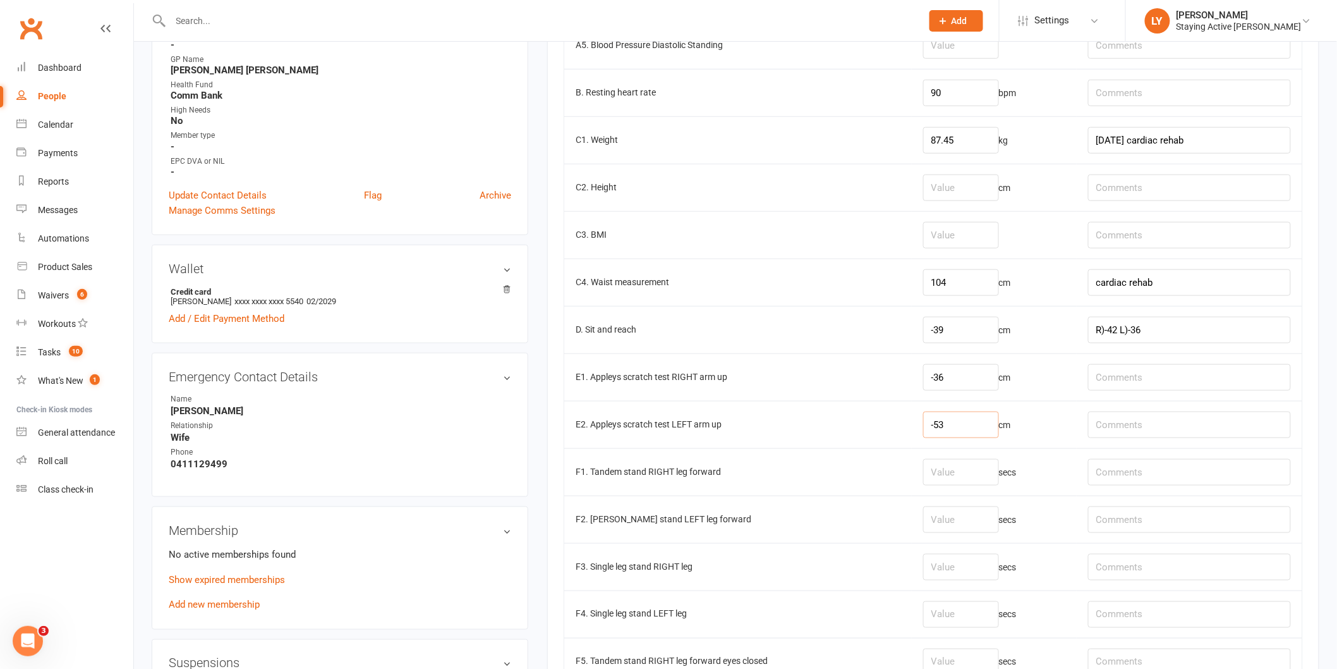
scroll to position [632, 0]
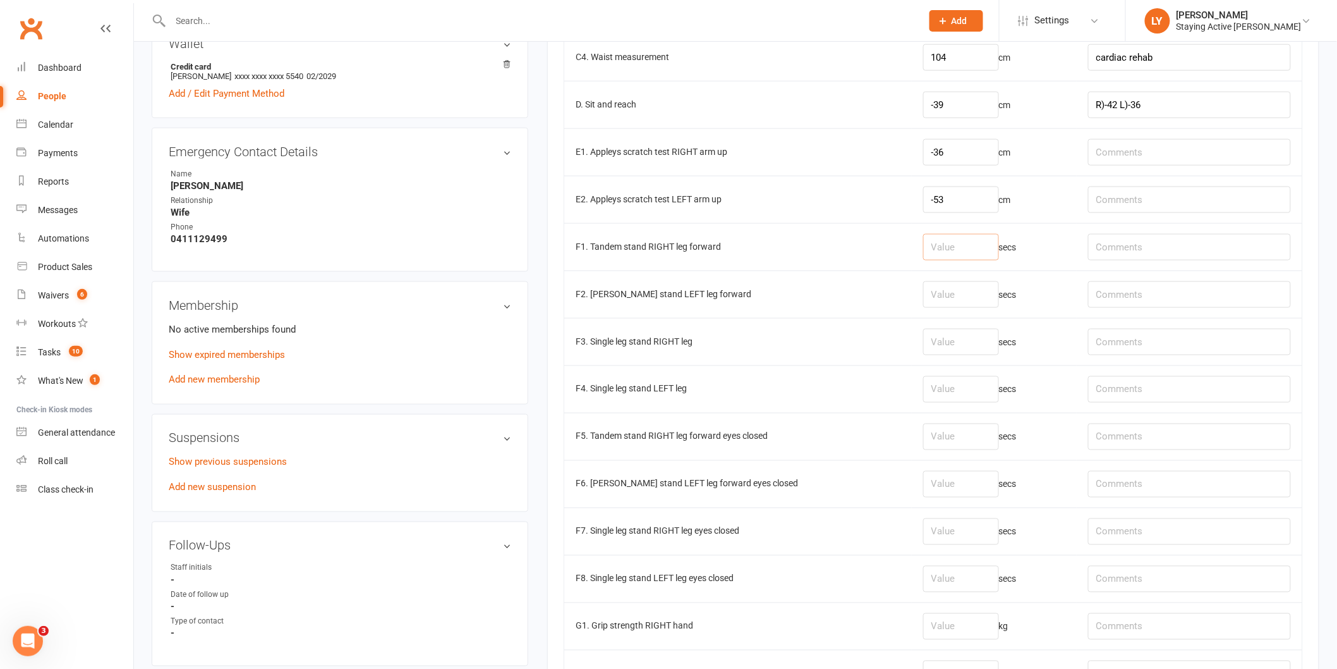
click at [948, 254] on input "number" at bounding box center [961, 247] width 76 height 27
paste input "7.23"
type input "7.23"
type input "9.27"
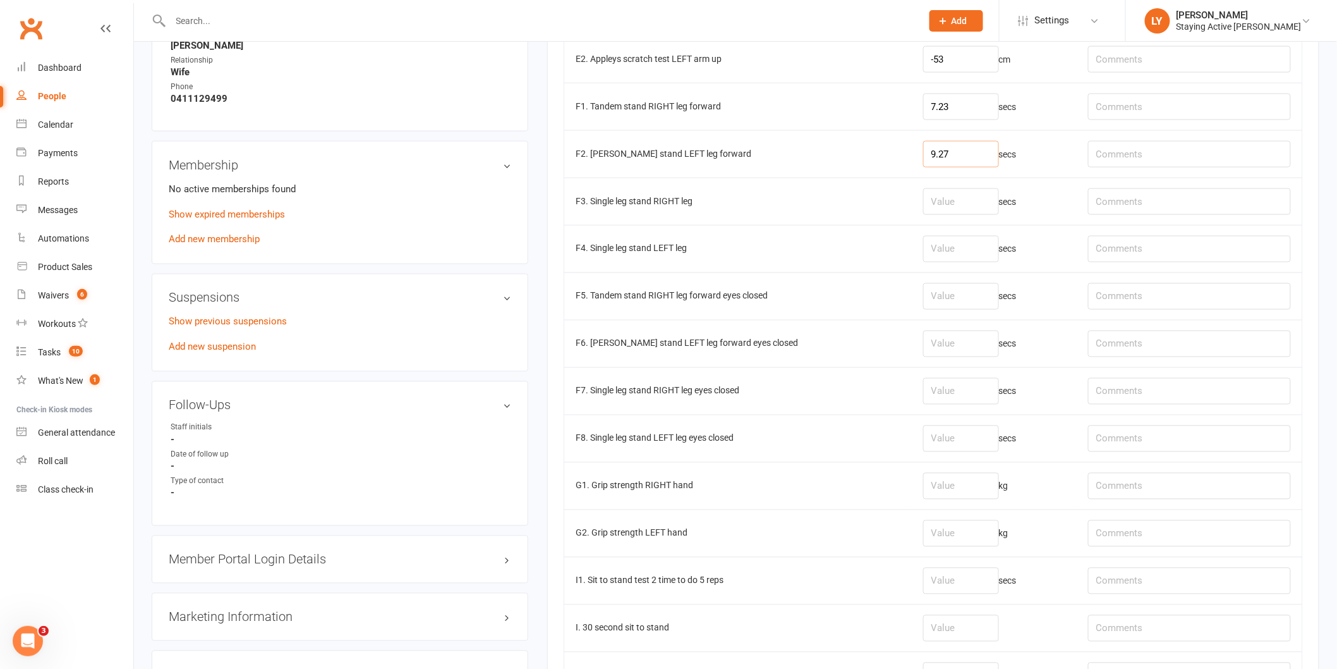
scroll to position [843, 0]
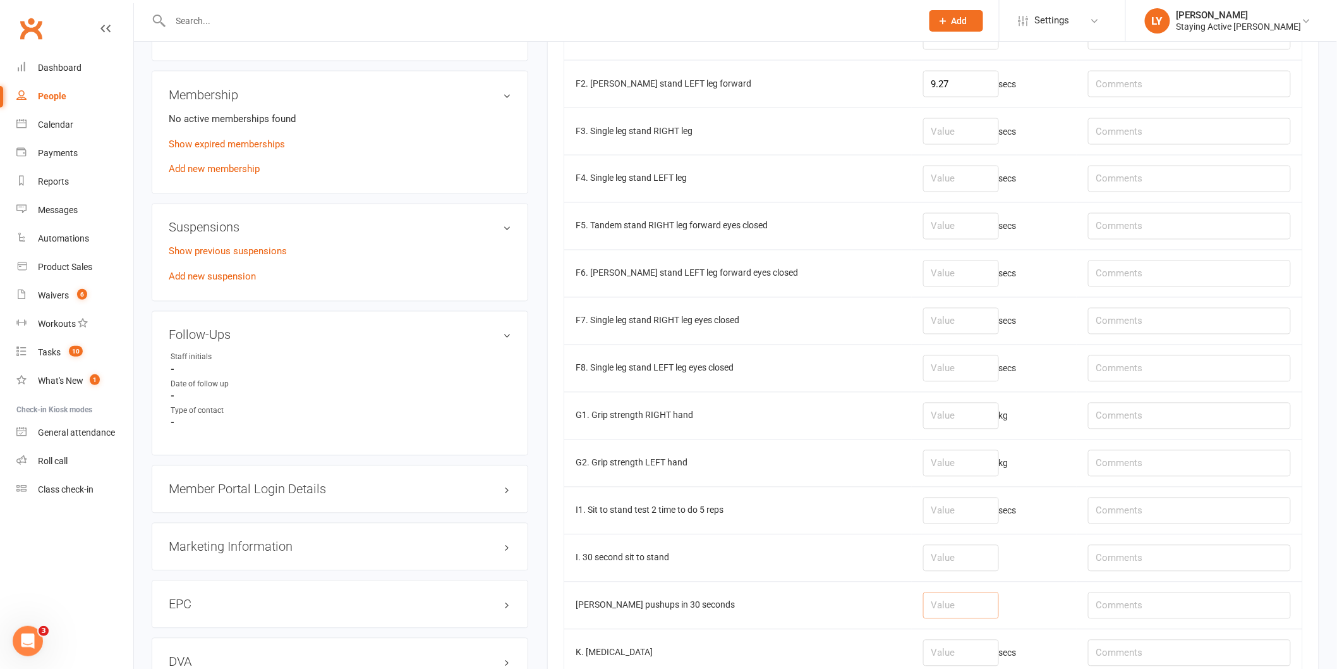
click at [936, 613] on input "number" at bounding box center [961, 605] width 76 height 27
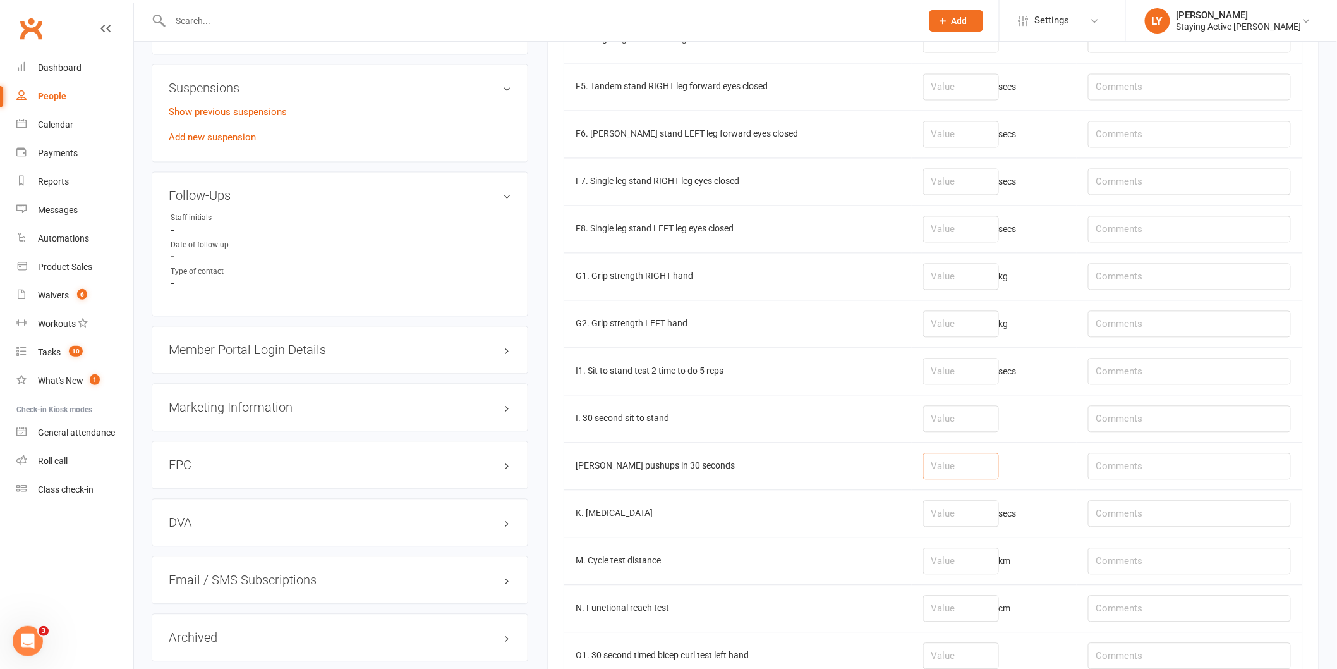
scroll to position [983, 0]
click at [942, 569] on input "number" at bounding box center [961, 560] width 76 height 27
type input "1.09"
type input "level 3 Ht:8"
click at [942, 470] on input "number" at bounding box center [961, 465] width 76 height 27
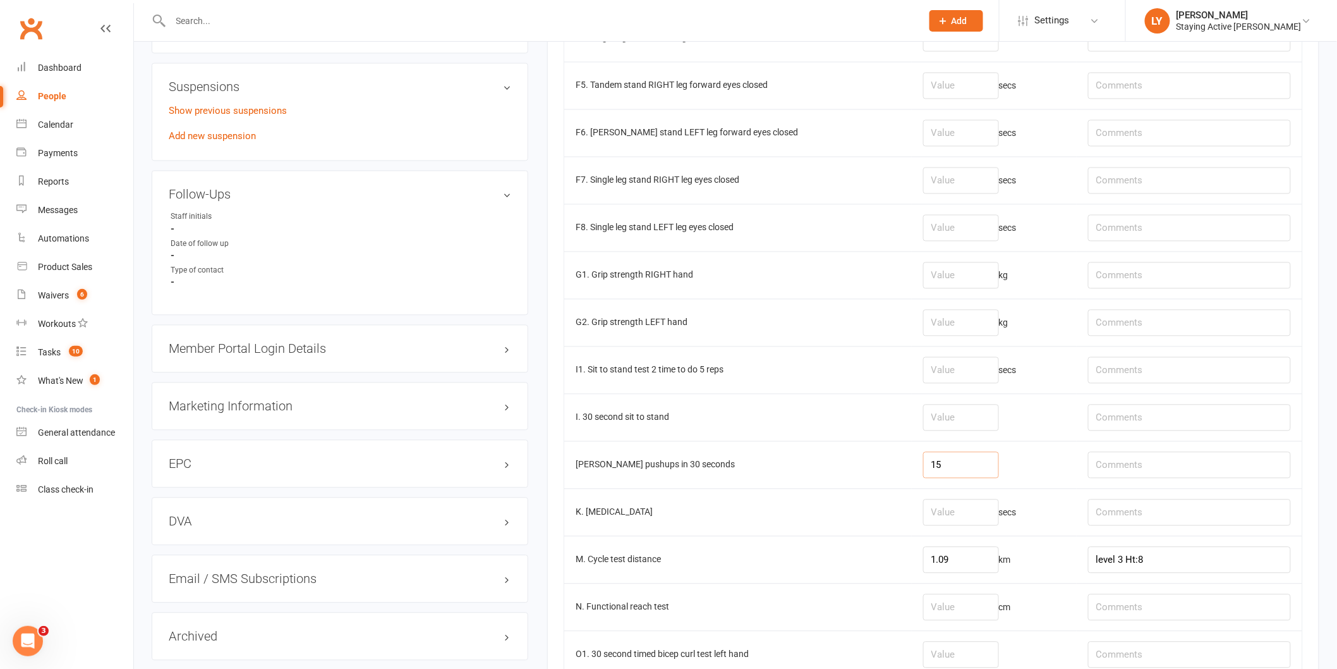
type input "15"
click at [1102, 472] on input "text" at bounding box center [1189, 465] width 203 height 27
paste input "poor mobility in elbows and hands/wrists so lots of excessive body movement"
type input "poor mobility in elbows and hands/wrists so lots of excessive body movement"
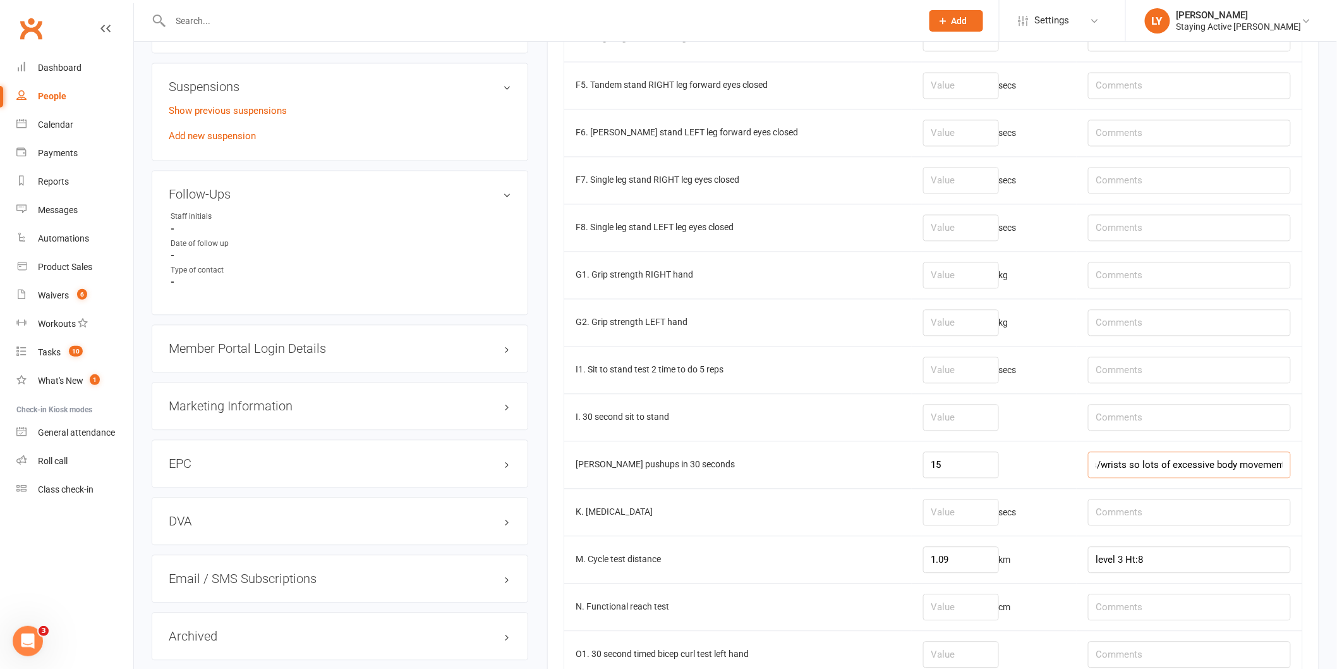
scroll to position [0, 0]
click at [927, 414] on input "number" at bounding box center [961, 418] width 76 height 27
type input "13"
paste input "unsteady wide stance, ER"
type input "unsteady wide stance, ER"
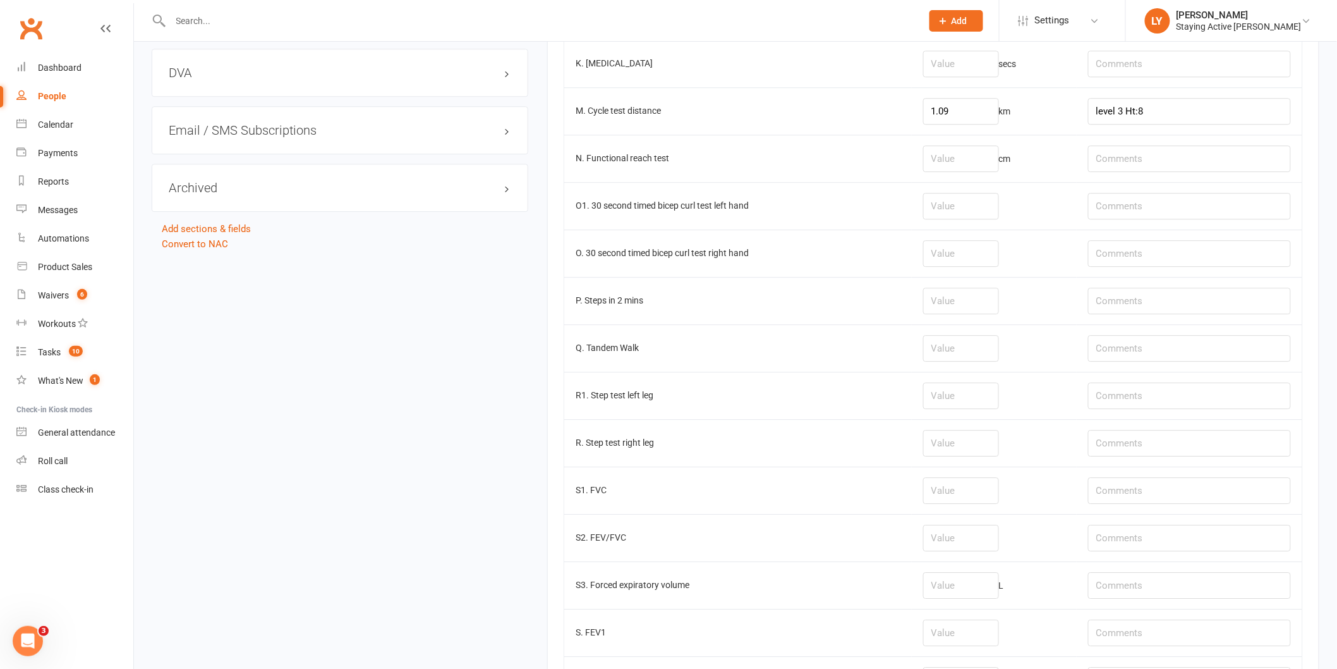
scroll to position [1618, 0]
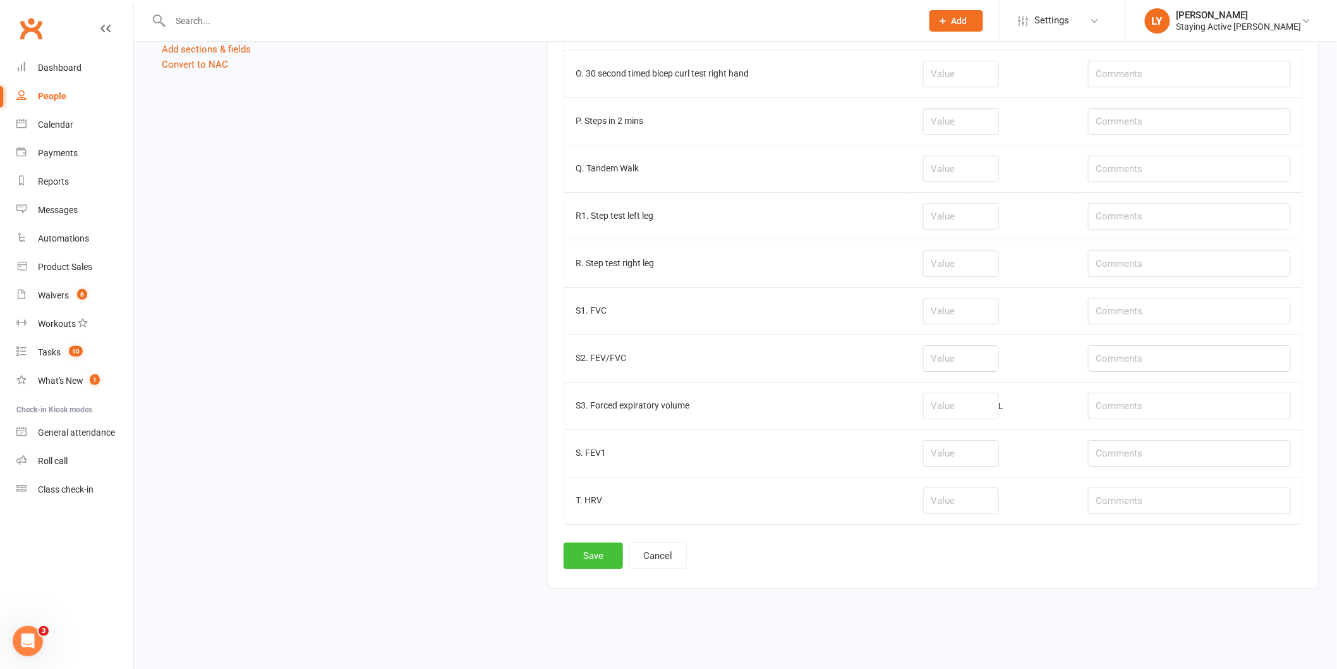
click at [602, 559] on button "Save" at bounding box center [593, 555] width 59 height 27
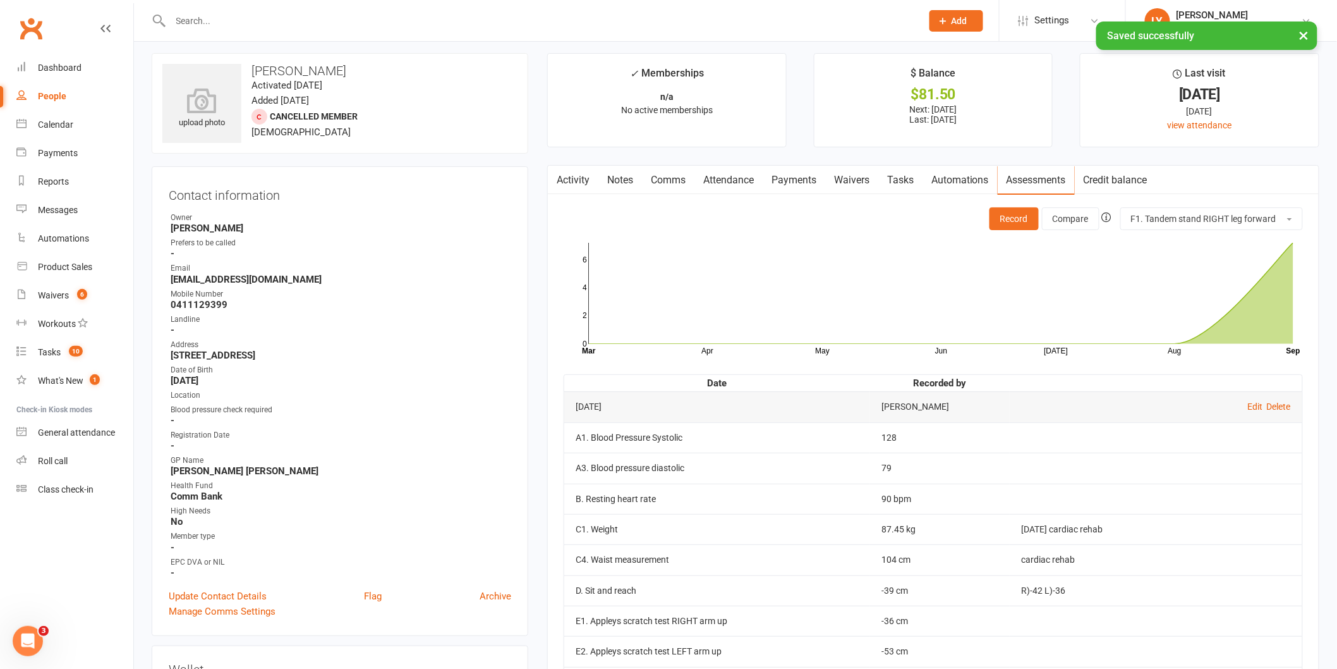
scroll to position [0, 0]
